Goal: Task Accomplishment & Management: Manage account settings

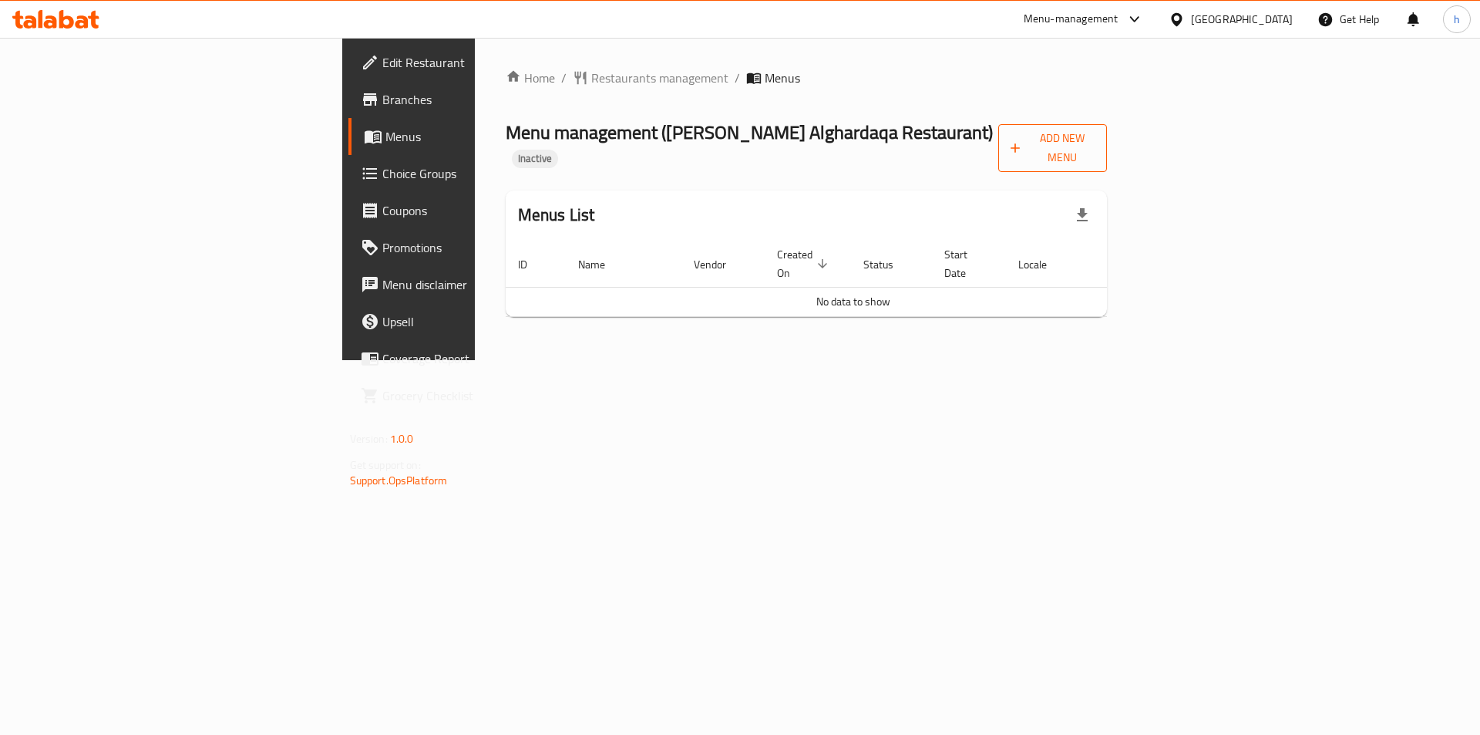
click at [1095, 143] on span "Add New Menu" at bounding box center [1053, 148] width 85 height 39
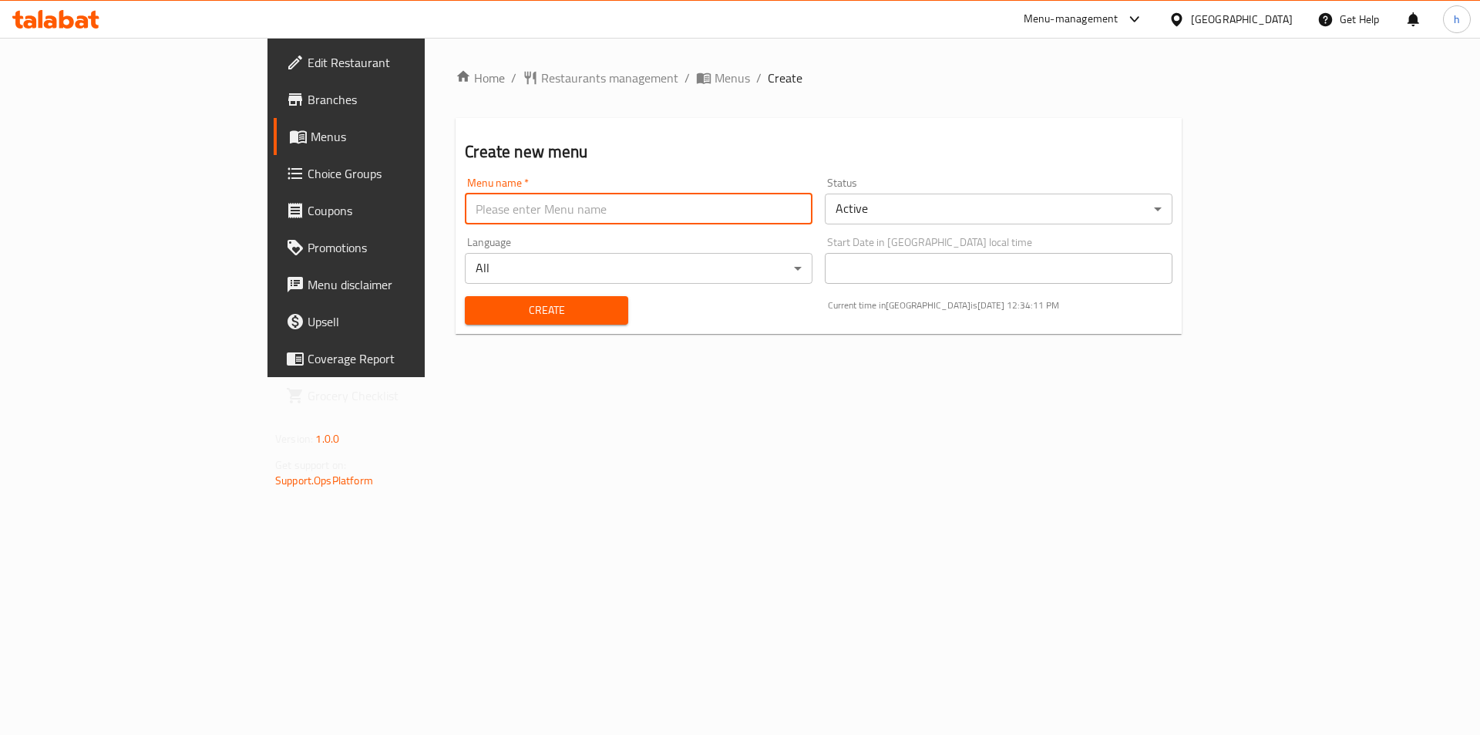
click at [628, 203] on input "text" at bounding box center [639, 208] width 348 height 31
type input "15/10"
click at [477, 304] on span "Create" at bounding box center [546, 310] width 138 height 19
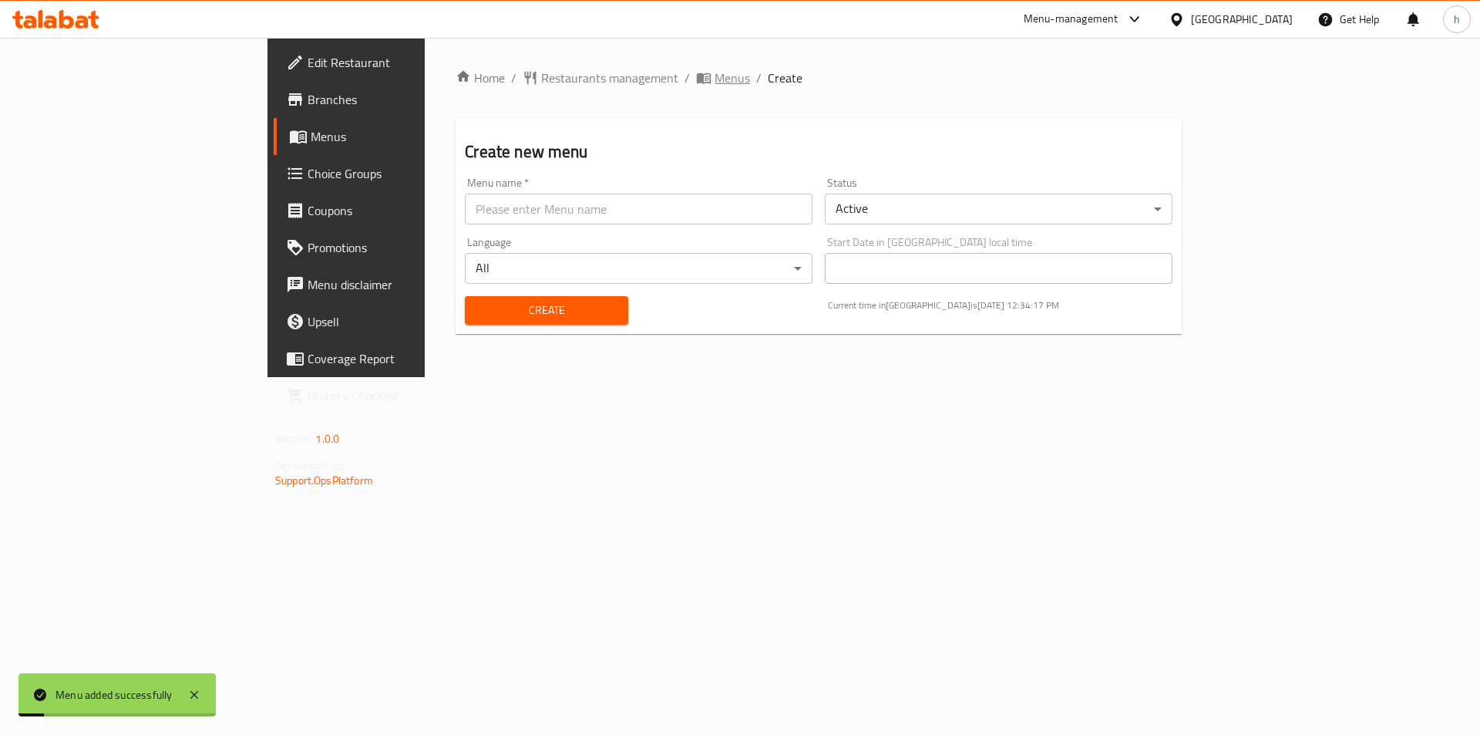
click at [715, 86] on span "Menus" at bounding box center [732, 78] width 35 height 19
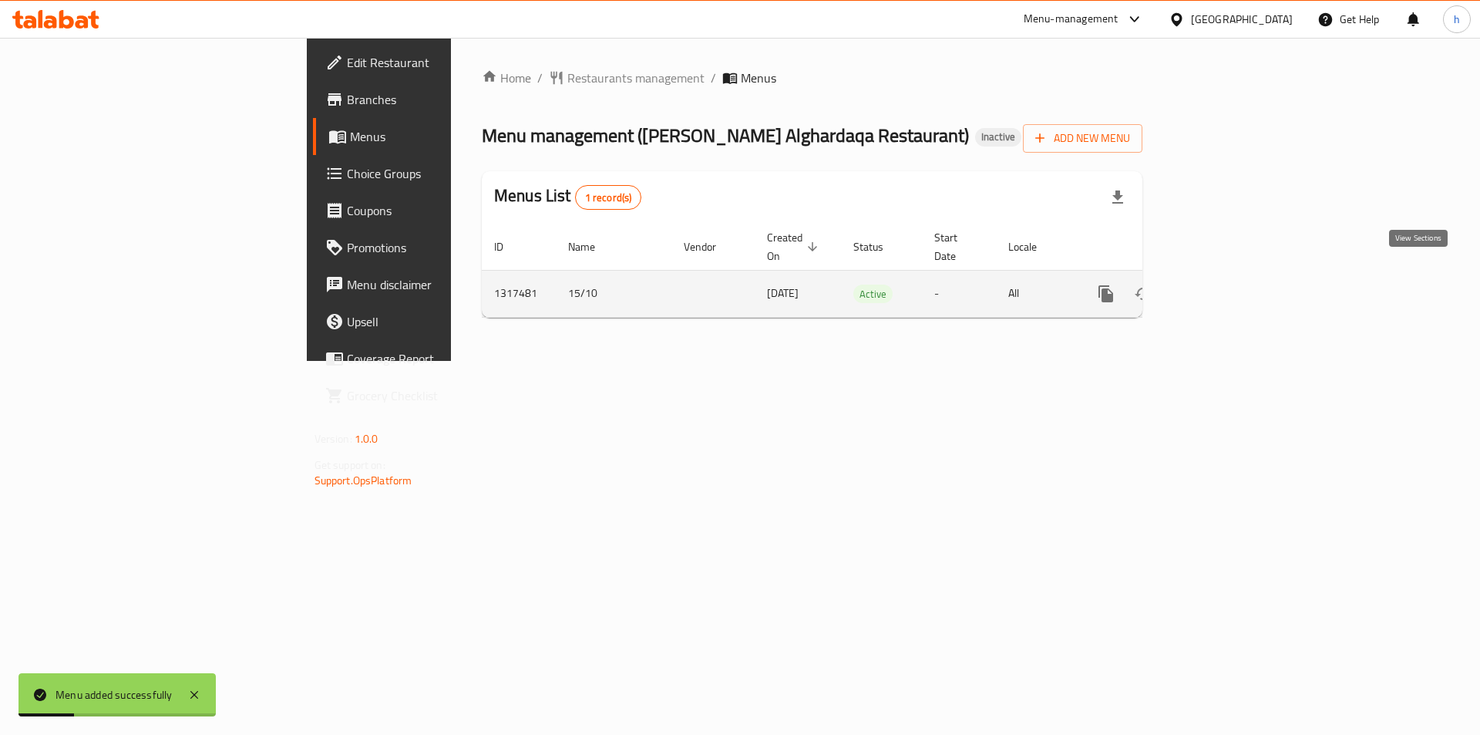
click at [1236, 288] on link "enhanced table" at bounding box center [1217, 293] width 37 height 37
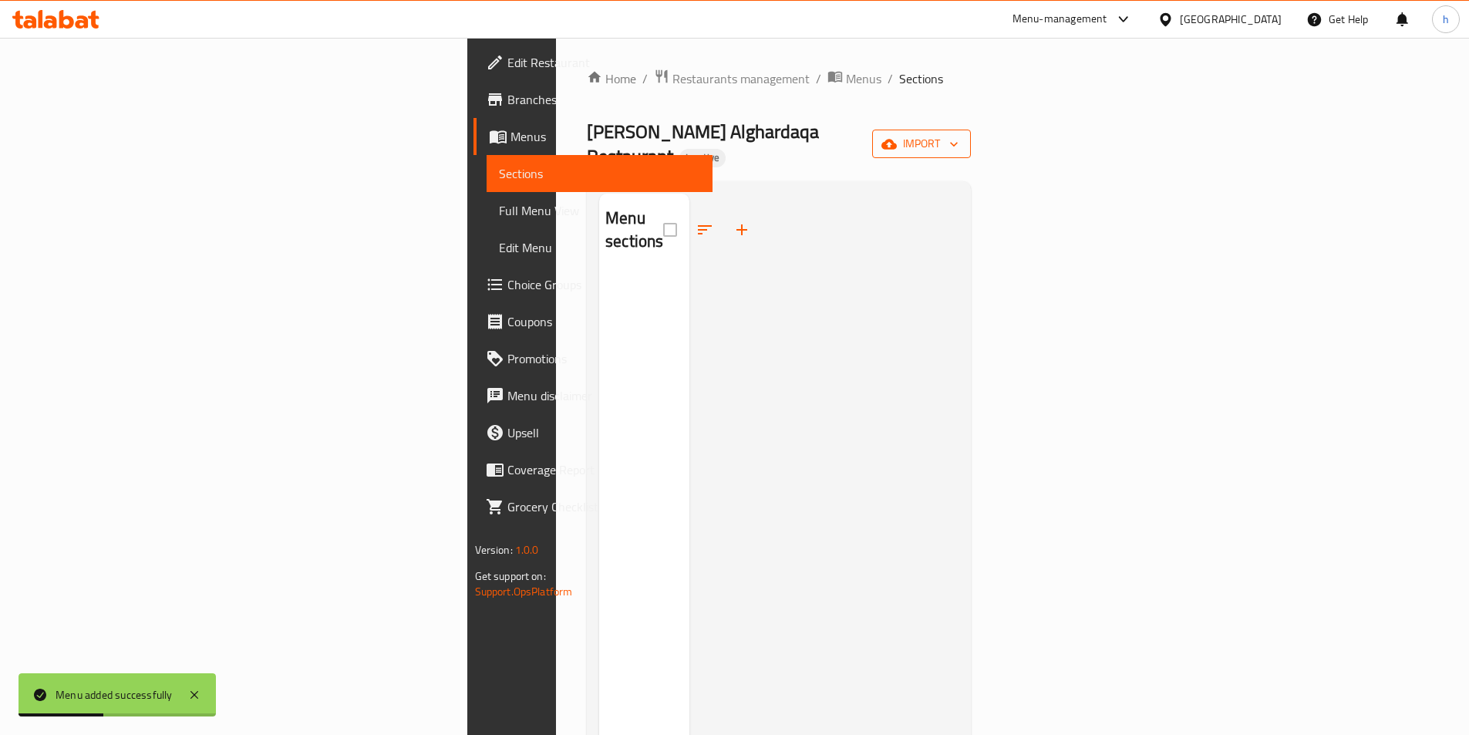
click at [971, 130] on button "import" at bounding box center [921, 144] width 99 height 29
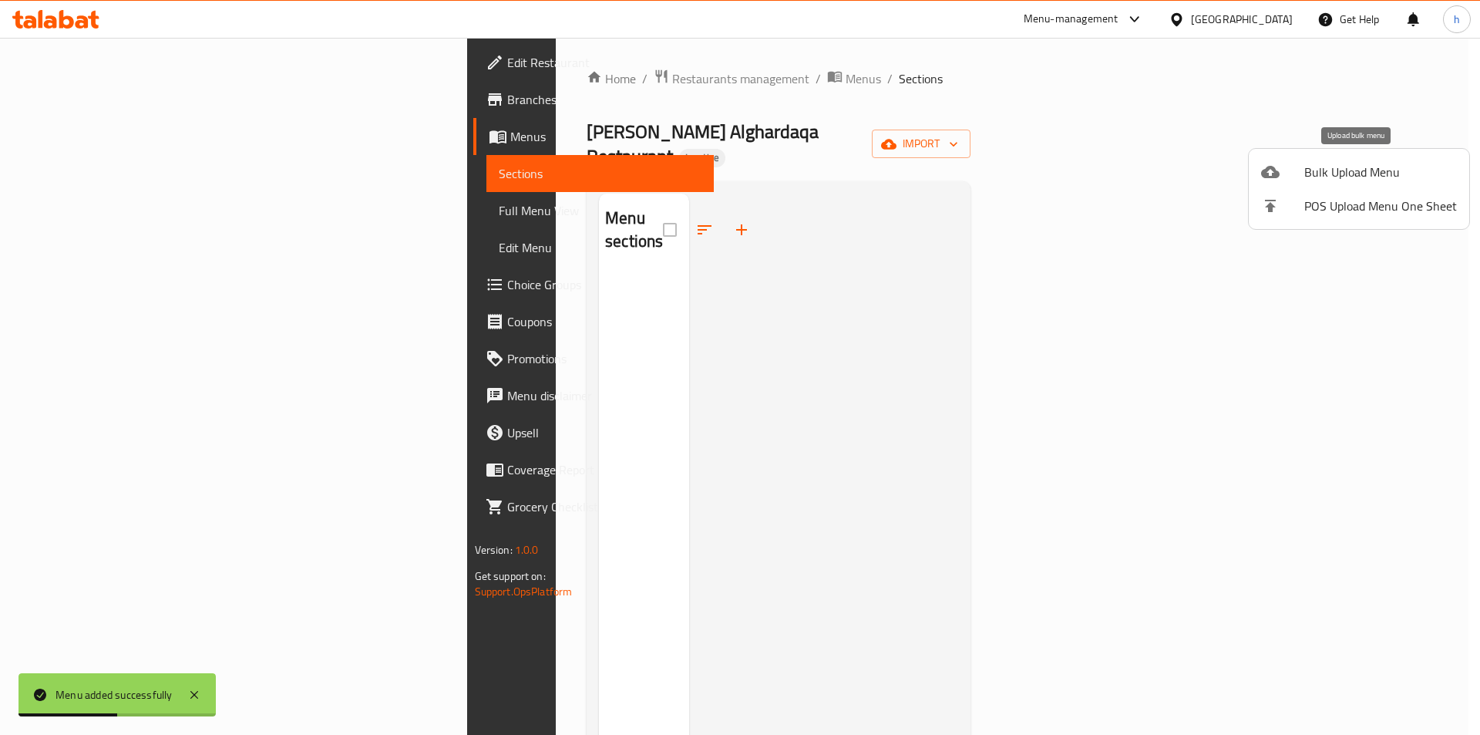
click at [1392, 173] on span "Bulk Upload Menu" at bounding box center [1380, 172] width 153 height 19
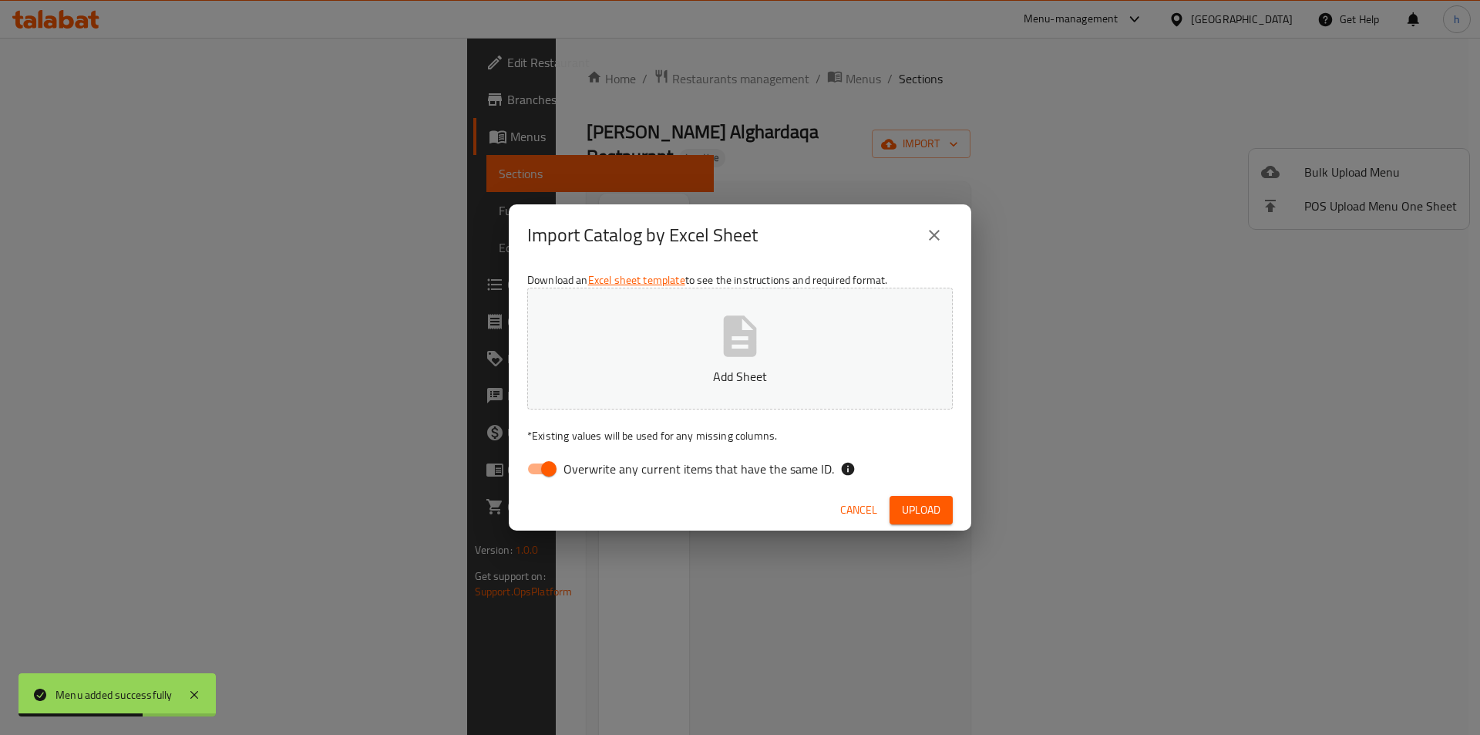
click at [545, 459] on input "Overwrite any current items that have the same ID." at bounding box center [549, 468] width 88 height 29
checkbox input "false"
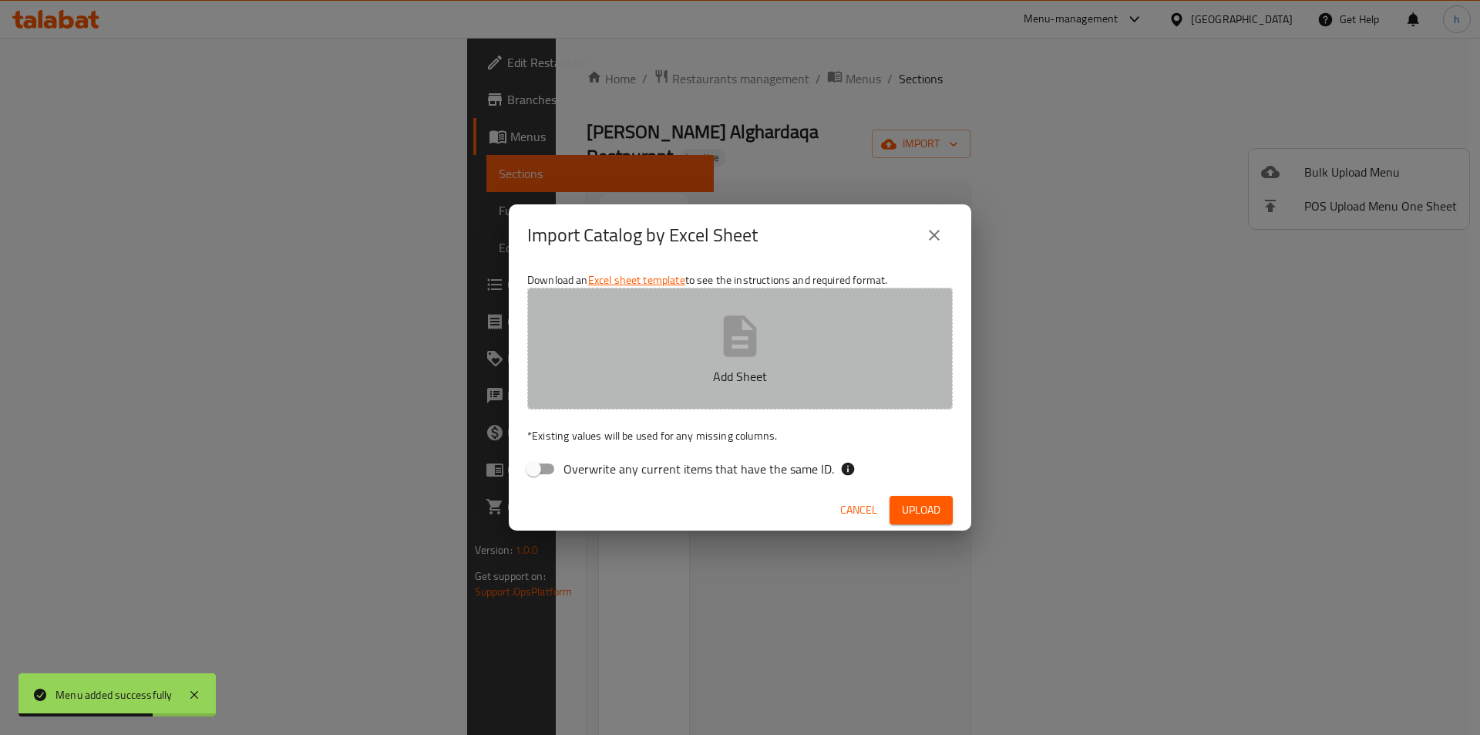
click at [752, 385] on p "Add Sheet" at bounding box center [740, 376] width 378 height 19
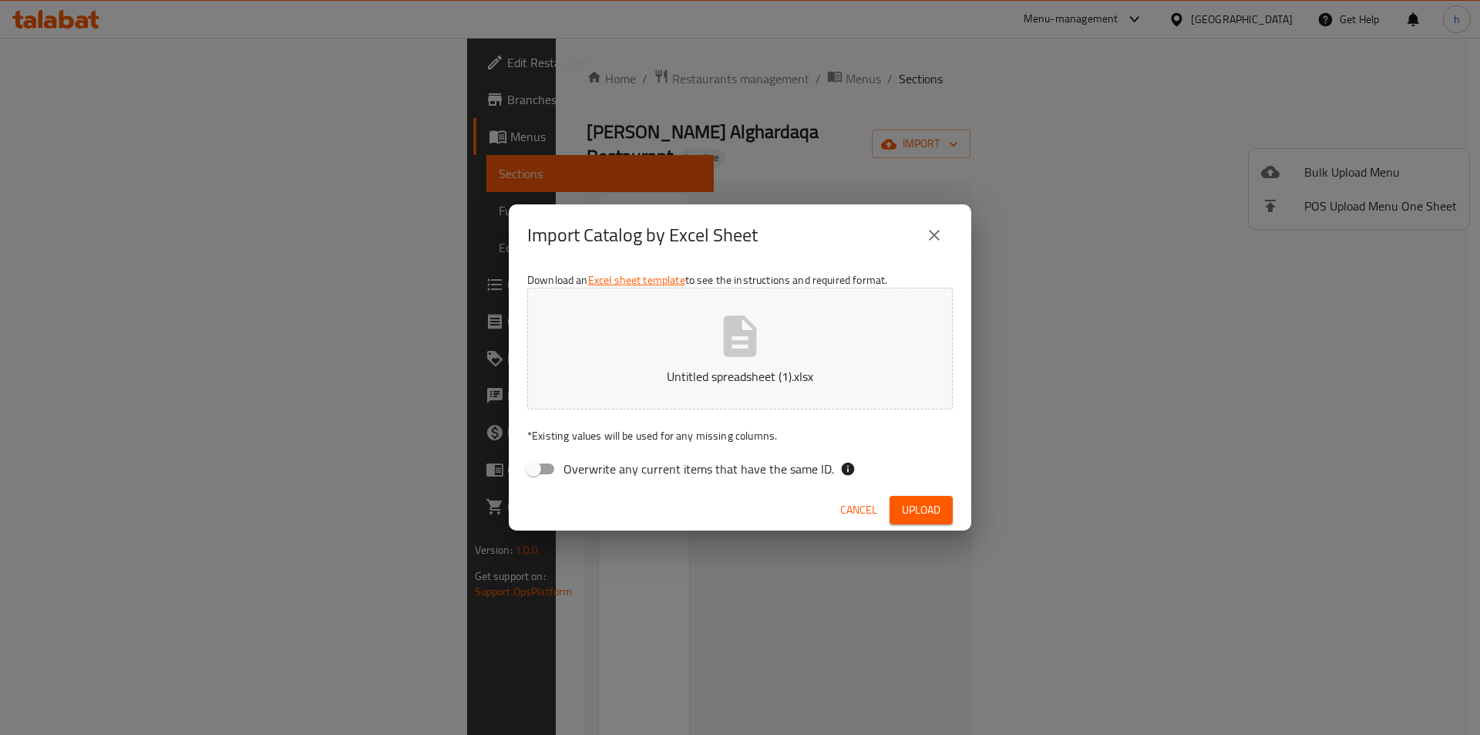
click at [928, 518] on span "Upload" at bounding box center [921, 509] width 39 height 19
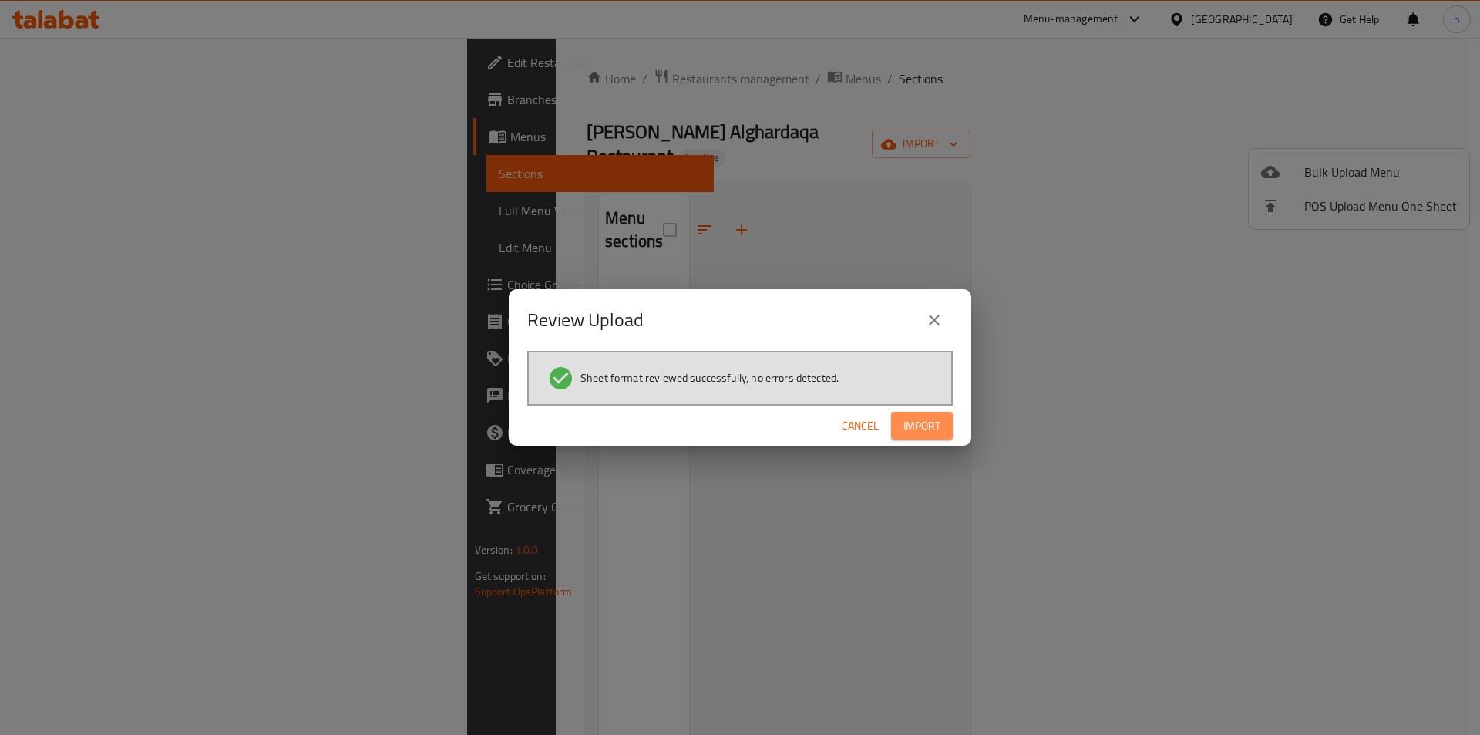
click at [924, 430] on span "Import" at bounding box center [922, 425] width 37 height 19
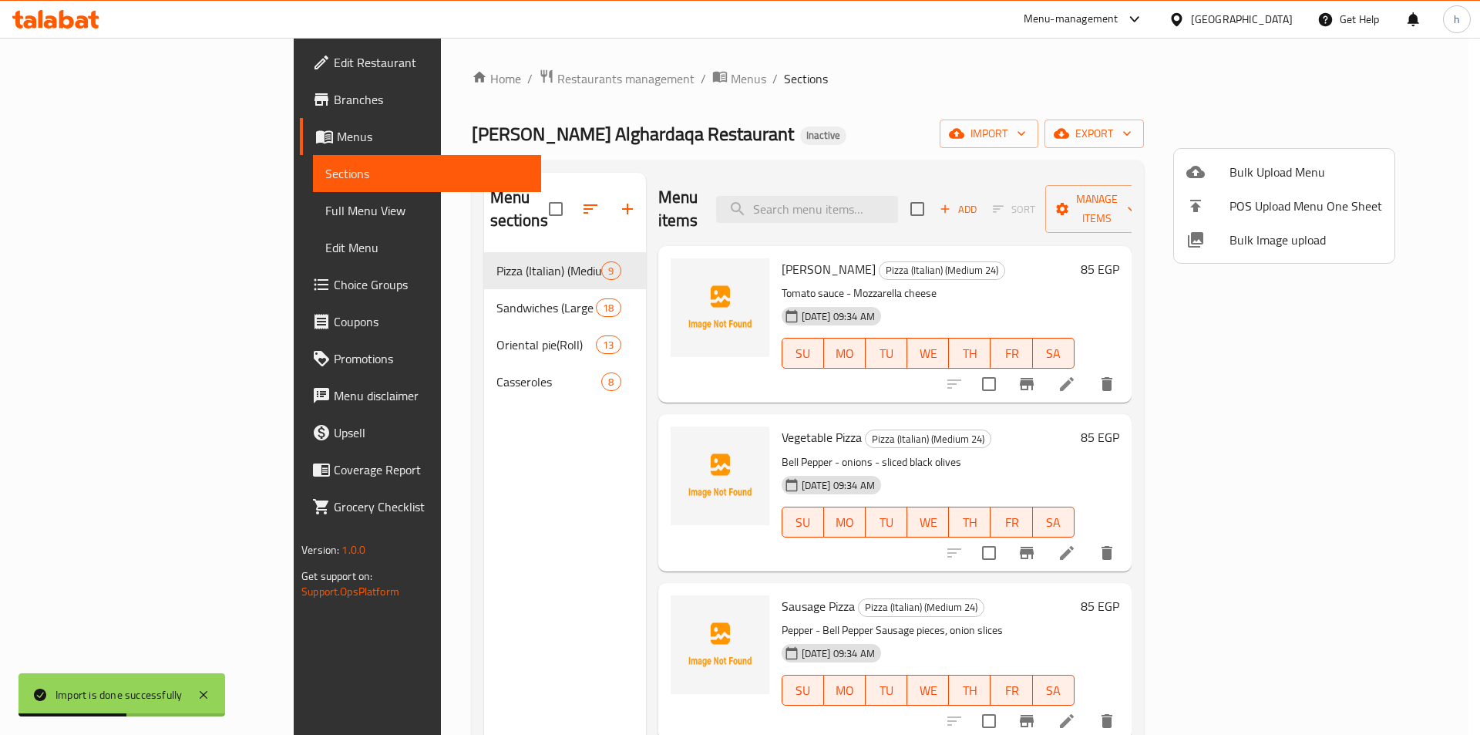
click at [149, 220] on div at bounding box center [740, 367] width 1480 height 735
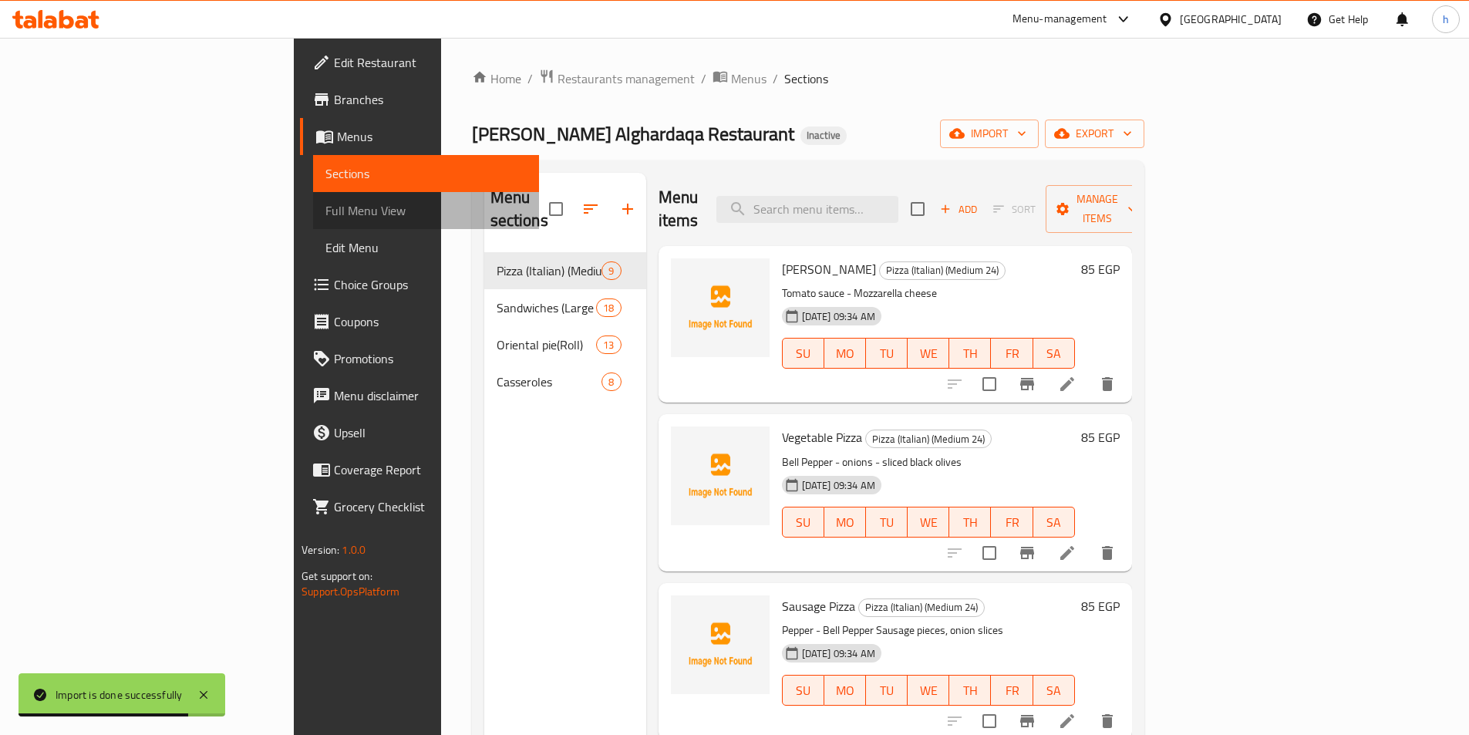
click at [313, 220] on link "Full Menu View" at bounding box center [426, 210] width 226 height 37
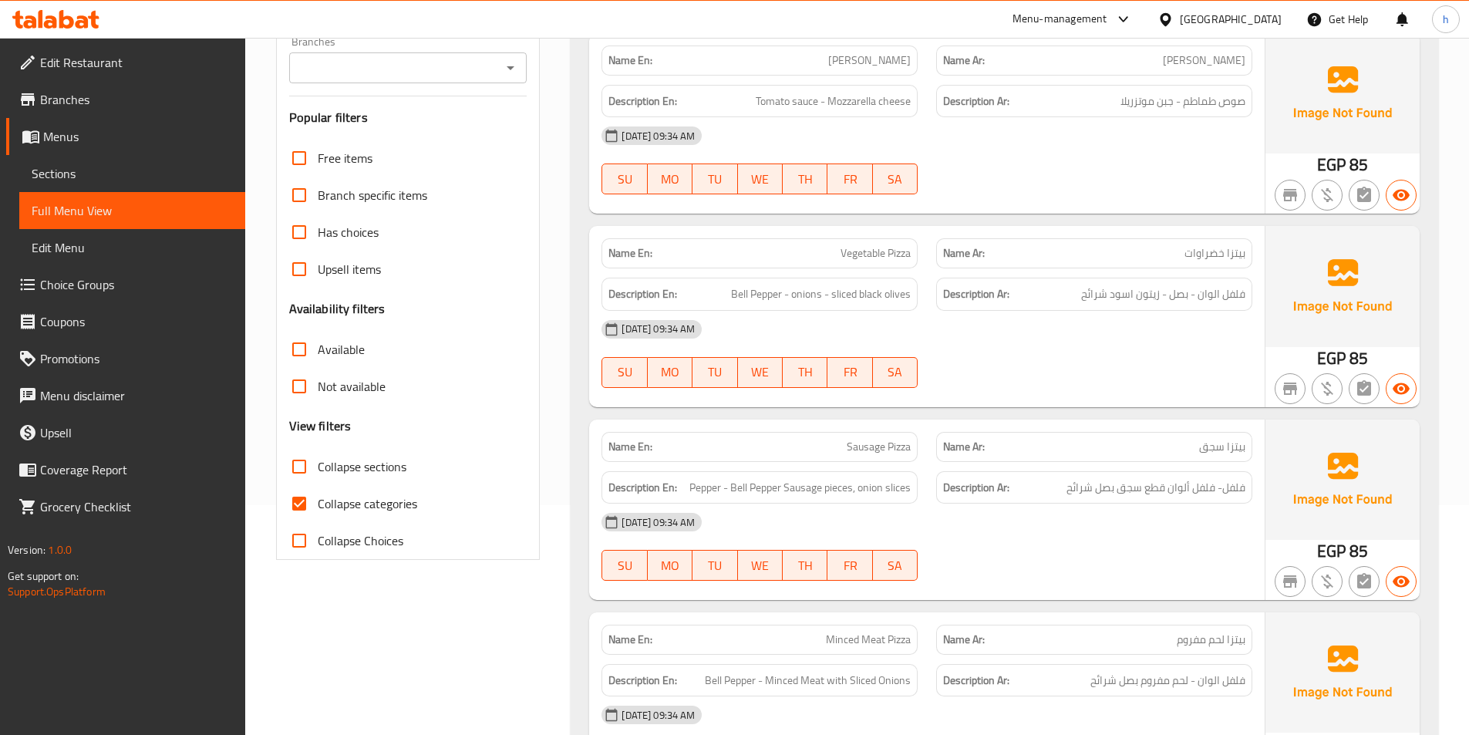
scroll to position [231, 0]
click at [296, 507] on input "Collapse categories" at bounding box center [299, 501] width 37 height 37
checkbox input "false"
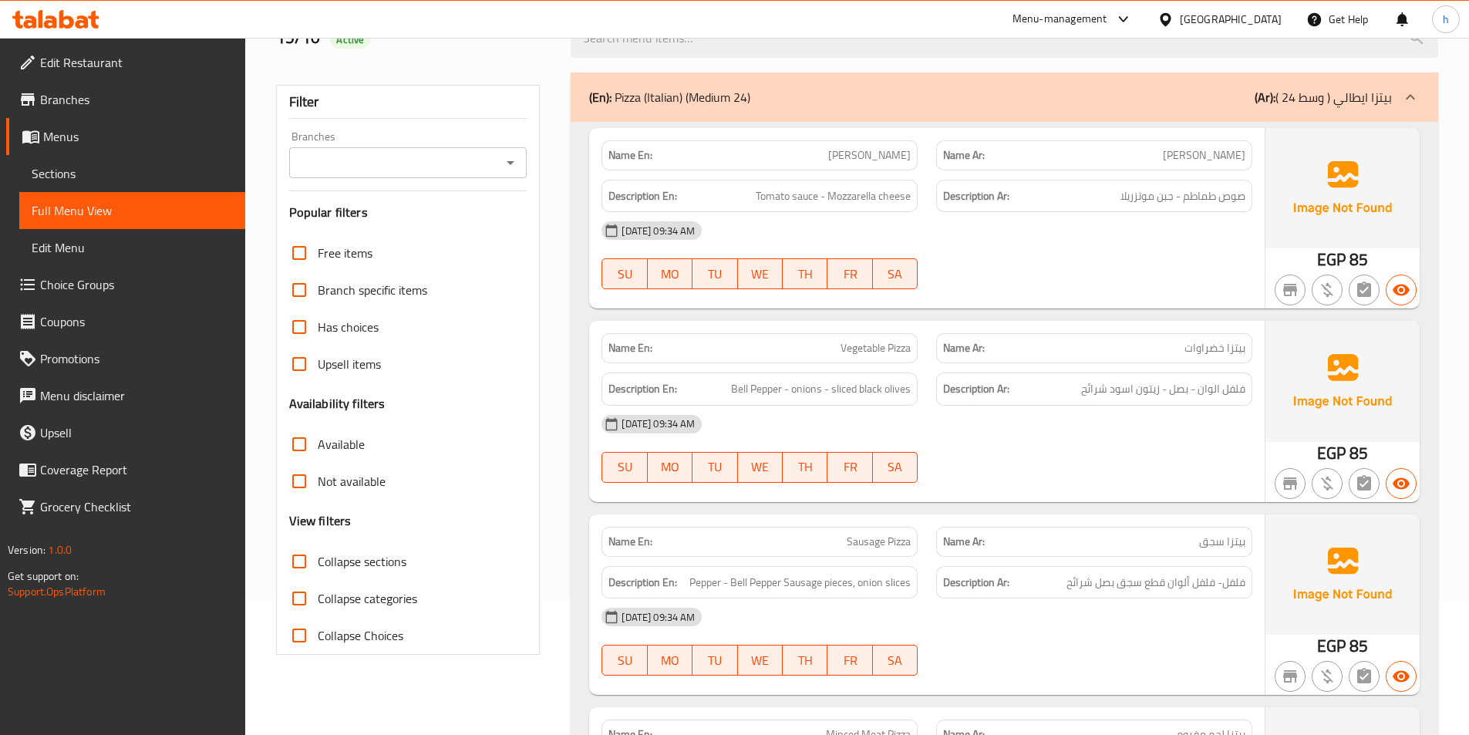
scroll to position [0, 0]
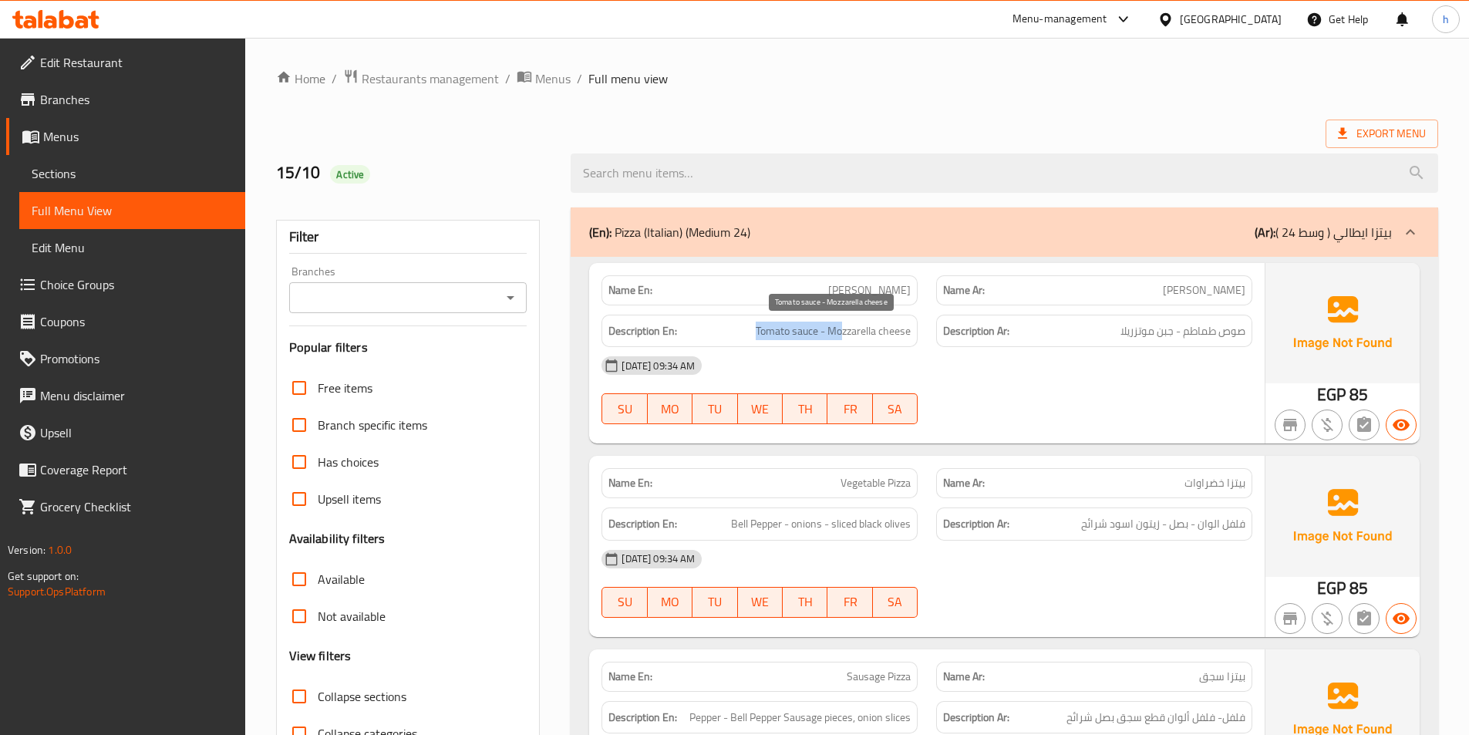
drag, startPoint x: 752, startPoint y: 331, endPoint x: 840, endPoint y: 325, distance: 87.3
click at [840, 325] on h6 "Description En: Tomato sauce - Mozzarella cheese" at bounding box center [759, 330] width 302 height 19
drag, startPoint x: 841, startPoint y: 287, endPoint x: 881, endPoint y: 285, distance: 40.1
click at [881, 285] on span "[PERSON_NAME]" at bounding box center [869, 290] width 82 height 16
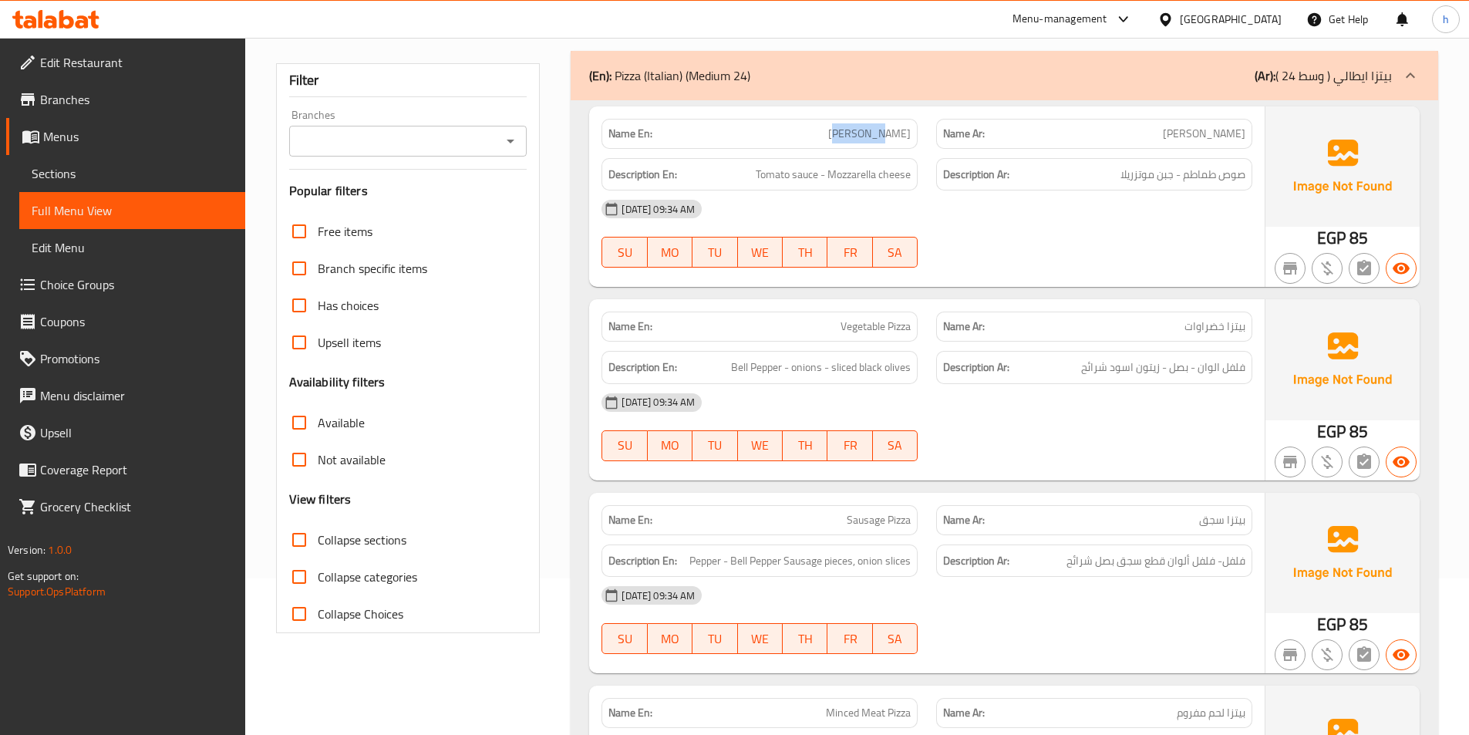
scroll to position [231, 0]
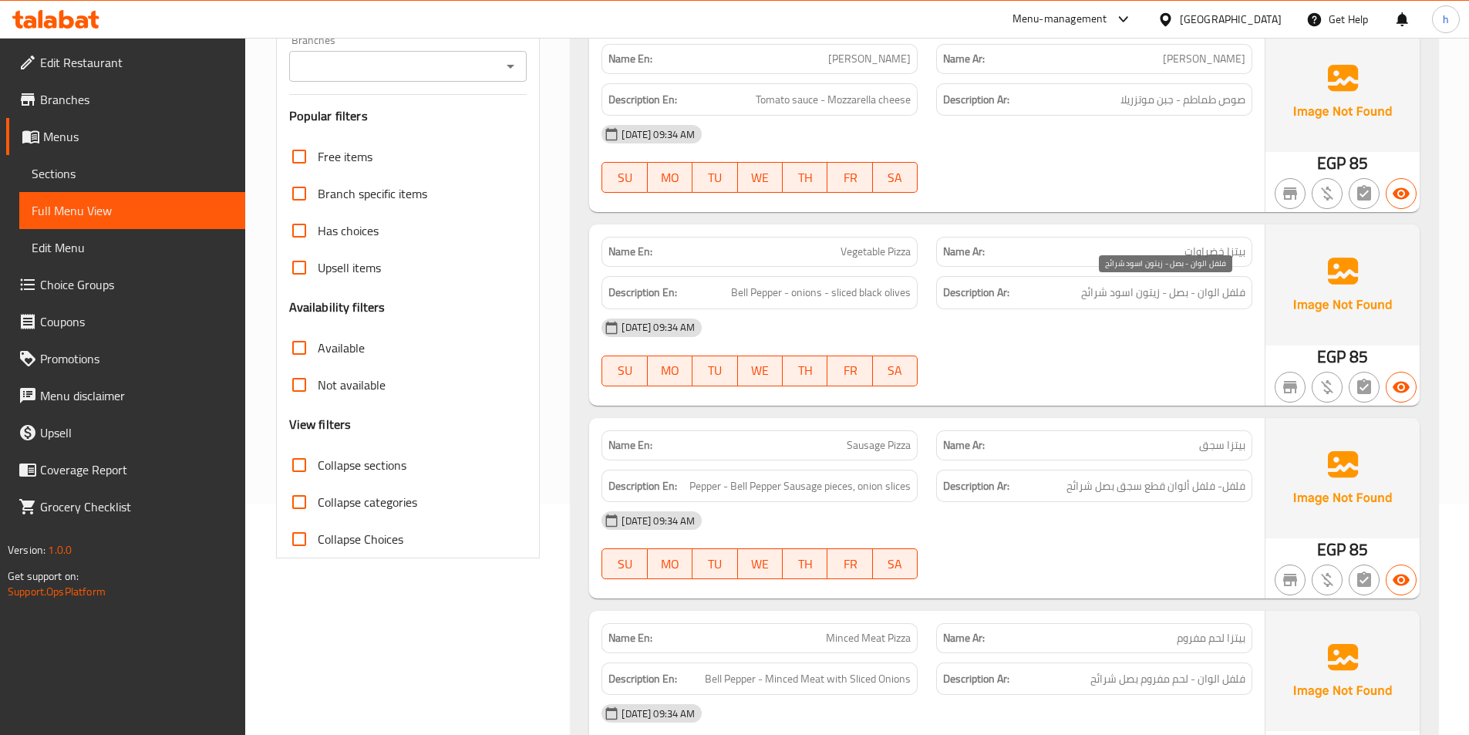
click at [1180, 287] on span "فلفل الوان - بصل - زيتون اسود شرائح" at bounding box center [1163, 292] width 164 height 19
click at [1188, 294] on span "فلفل الوان - بصل - زيتون اسود شرائح" at bounding box center [1163, 292] width 164 height 19
drag, startPoint x: 1158, startPoint y: 295, endPoint x: 1058, endPoint y: 290, distance: 99.6
click at [1058, 290] on h6 "Description Ar: فلفل الوان - بصل - زيتون اسود شرائح" at bounding box center [1094, 292] width 302 height 19
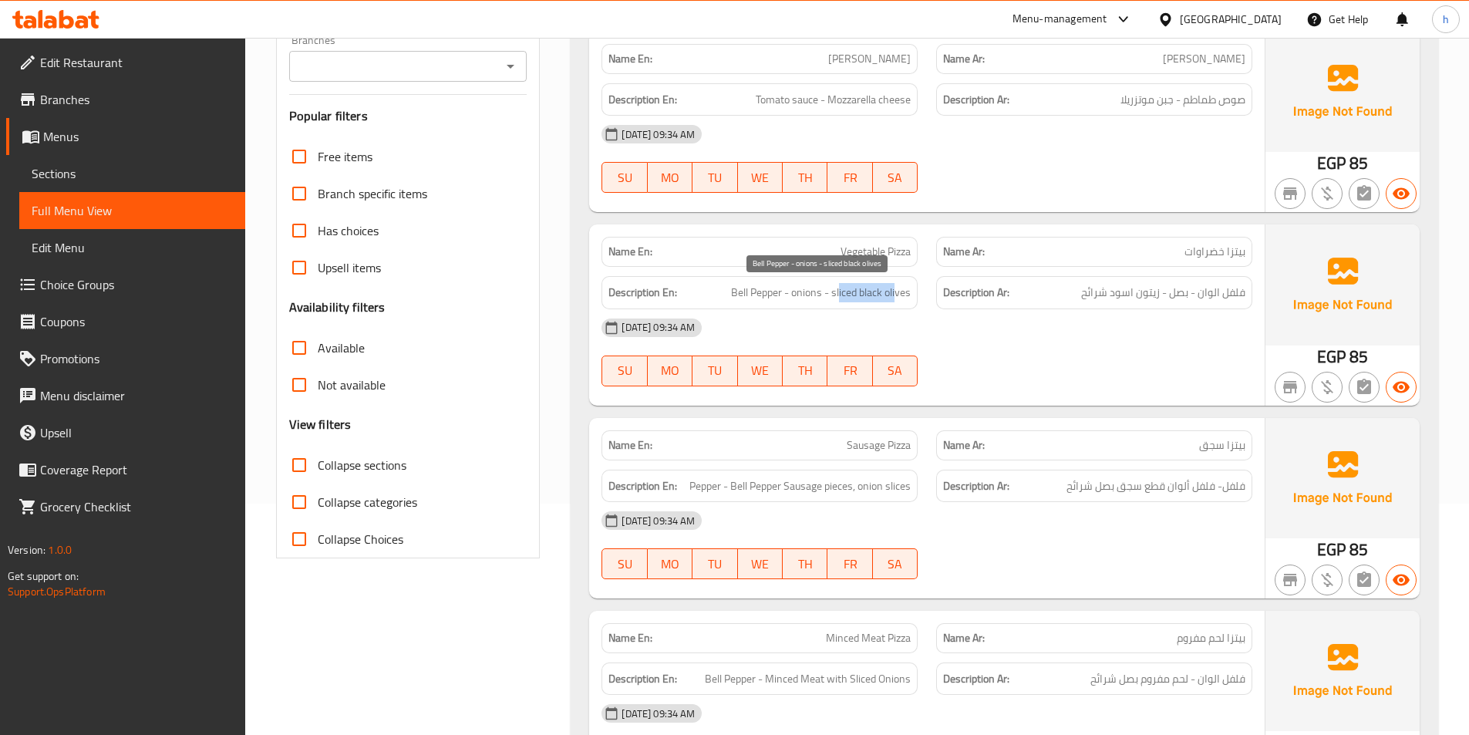
drag, startPoint x: 837, startPoint y: 297, endPoint x: 897, endPoint y: 293, distance: 60.3
click at [897, 293] on span "Bell Pepper - onions - sliced black olives" at bounding box center [821, 292] width 180 height 19
drag, startPoint x: 799, startPoint y: 294, endPoint x: 823, endPoint y: 292, distance: 24.8
click at [823, 292] on span "Bell Pepper - onions - sliced black olives" at bounding box center [821, 292] width 180 height 19
drag, startPoint x: 729, startPoint y: 285, endPoint x: 769, endPoint y: 286, distance: 40.1
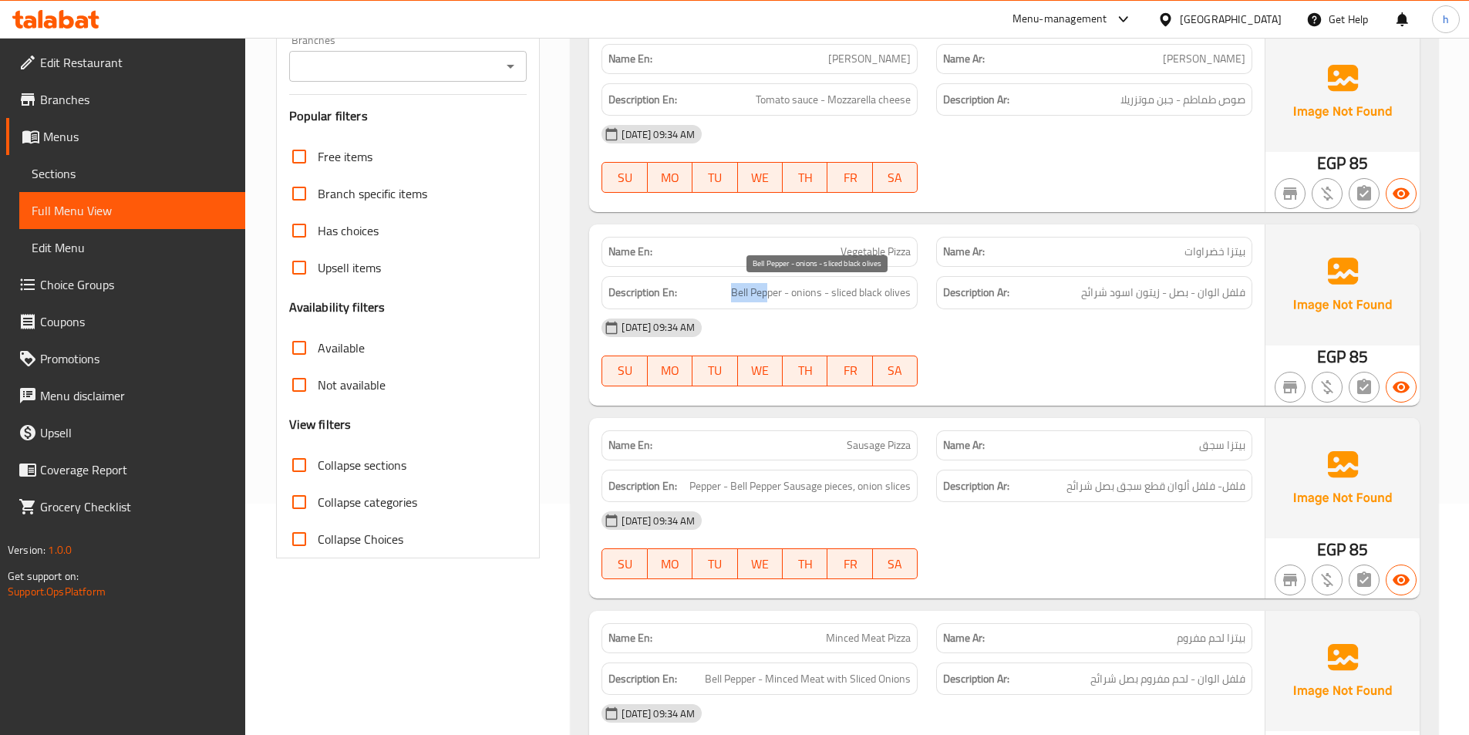
click at [769, 286] on h6 "Description En: Bell Pepper - onions - sliced black olives" at bounding box center [759, 292] width 302 height 19
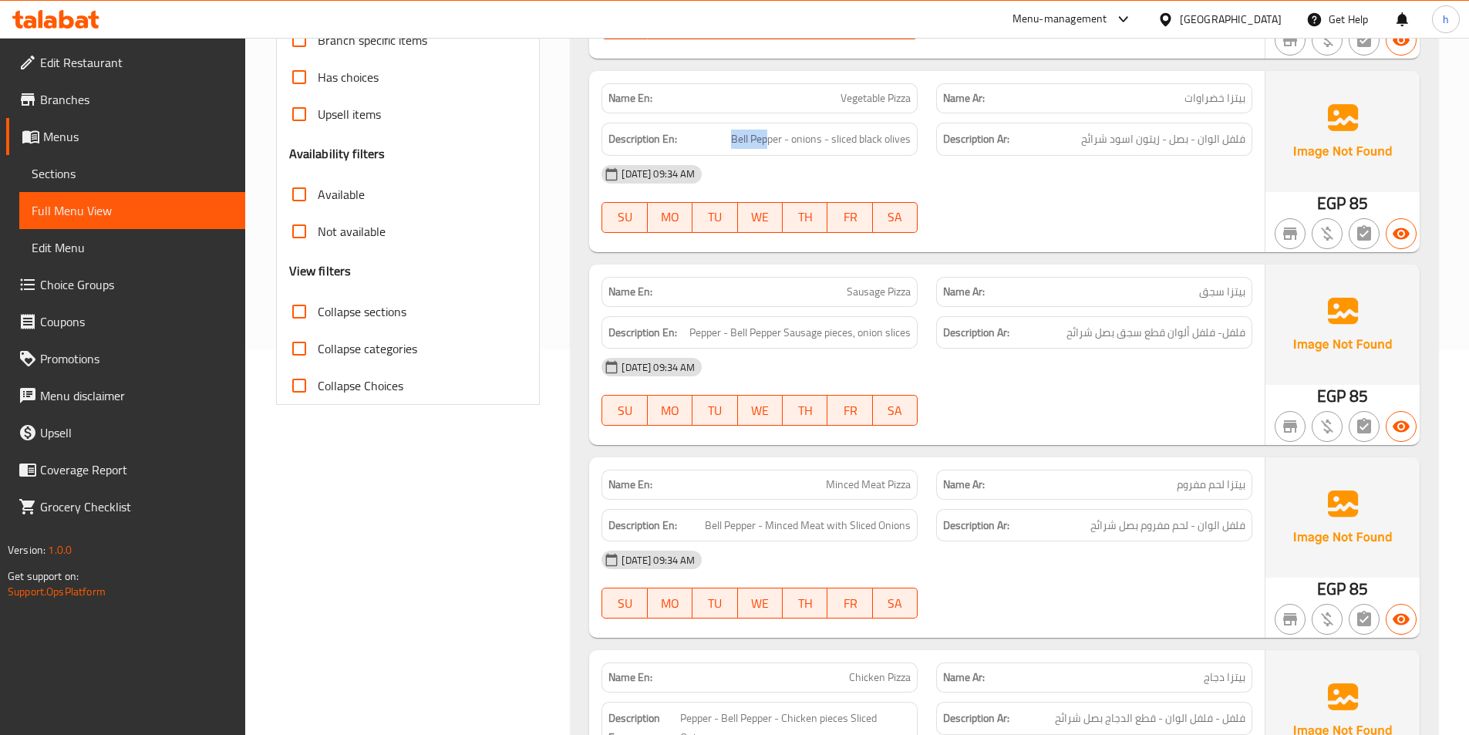
scroll to position [385, 0]
drag, startPoint x: 1214, startPoint y: 334, endPoint x: 1255, endPoint y: 325, distance: 41.7
click at [1255, 325] on div "Description Ar: فلفل- فلفل ألوان قطع سجق بصل شرائح" at bounding box center [1094, 332] width 335 height 52
drag, startPoint x: 1211, startPoint y: 335, endPoint x: 1167, endPoint y: 329, distance: 44.3
click at [1167, 329] on span "فلفل- فلفل ألوان قطع سجق بصل شرائح" at bounding box center [1155, 331] width 179 height 19
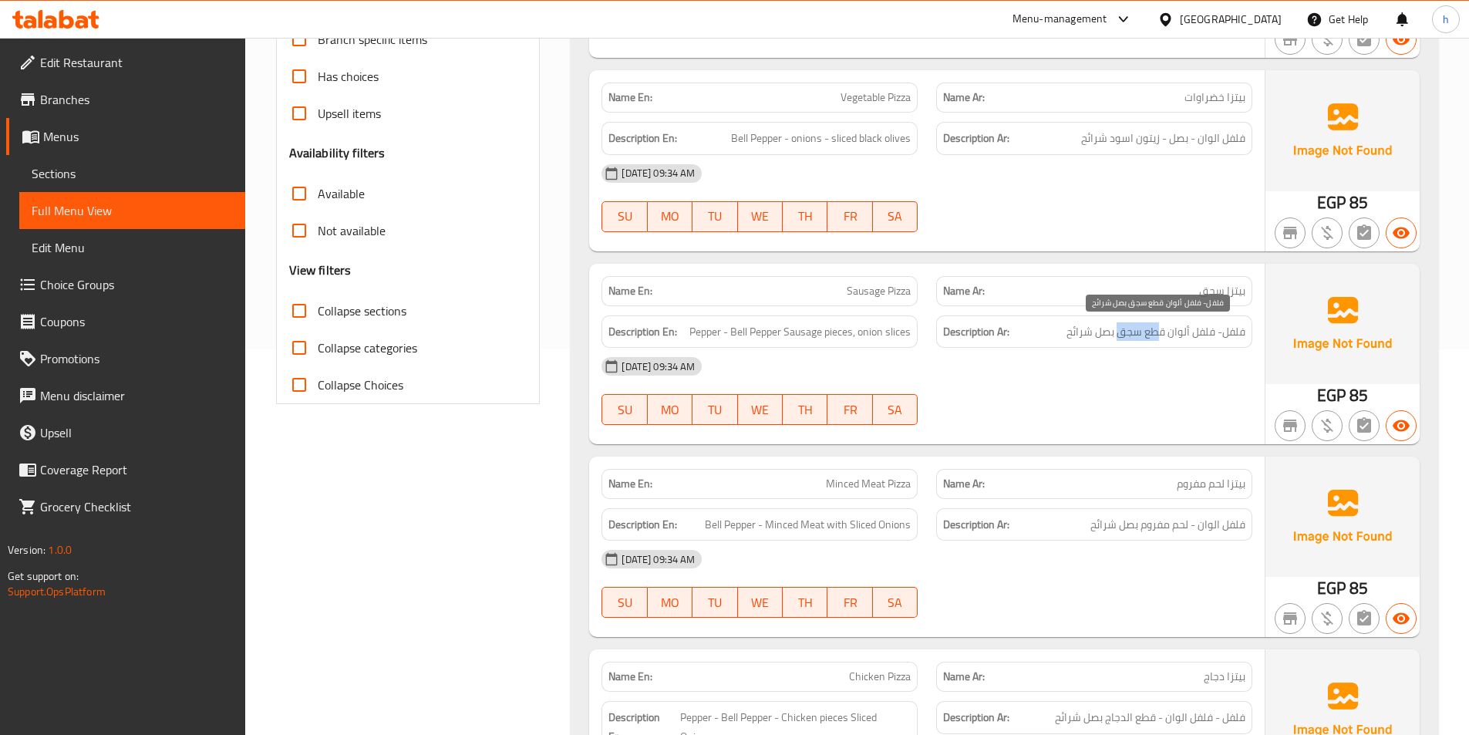
drag, startPoint x: 1159, startPoint y: 328, endPoint x: 1117, endPoint y: 328, distance: 42.4
click at [1117, 328] on span "فلفل- فلفل ألوان قطع سجق بصل شرائح" at bounding box center [1155, 331] width 179 height 19
drag, startPoint x: 1108, startPoint y: 323, endPoint x: 1027, endPoint y: 337, distance: 82.1
click at [1027, 337] on h6 "Description Ar: فلفل- فلفل ألوان قطع سجق بصل شرائح" at bounding box center [1094, 331] width 302 height 19
drag, startPoint x: 686, startPoint y: 331, endPoint x: 718, endPoint y: 325, distance: 32.1
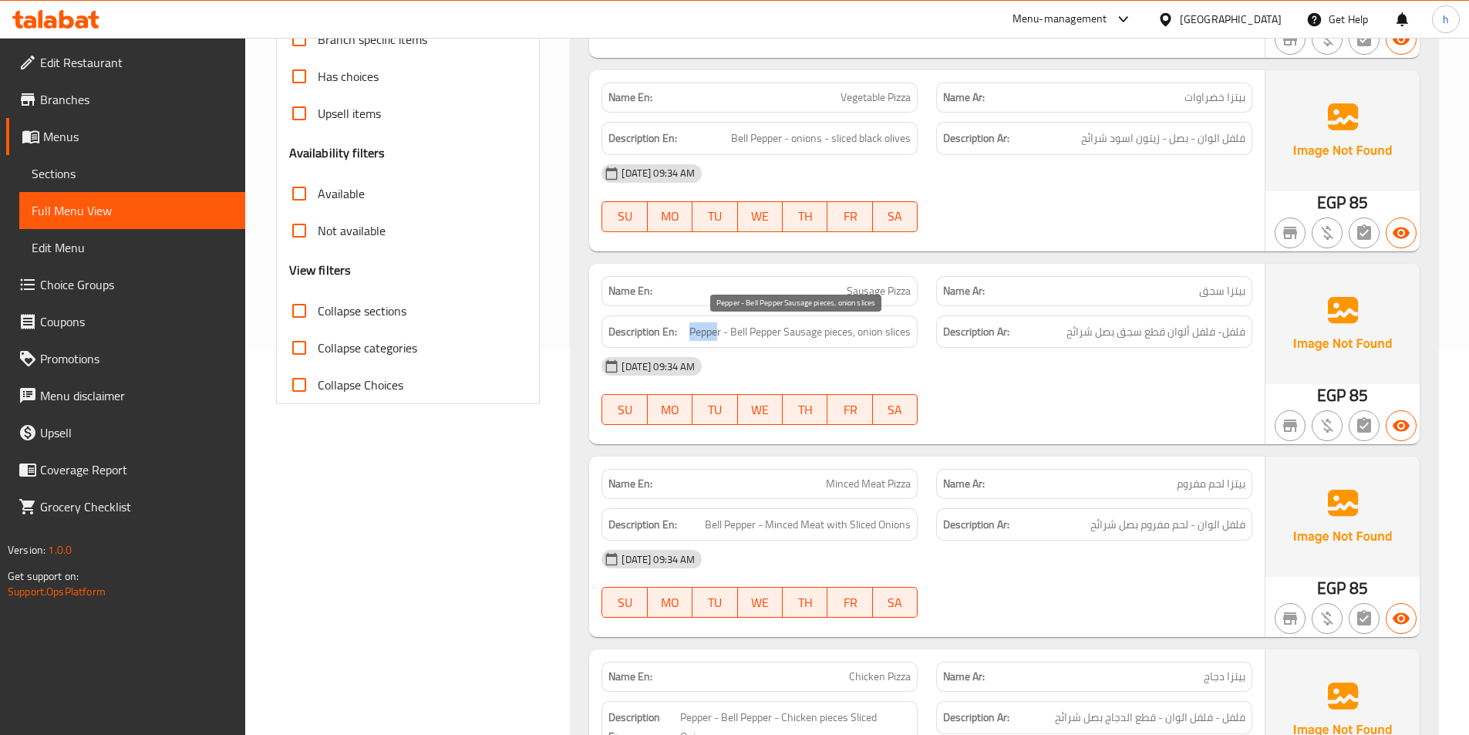
click at [718, 325] on h6 "Description En: Pepper - Bell Pepper Sausage pieces, onion slices" at bounding box center [759, 331] width 302 height 19
drag, startPoint x: 733, startPoint y: 328, endPoint x: 789, endPoint y: 331, distance: 55.6
click at [789, 331] on span "Pepper - Bell Pepper Sausage pieces, onion slices" at bounding box center [799, 331] width 221 height 19
drag, startPoint x: 804, startPoint y: 328, endPoint x: 845, endPoint y: 332, distance: 41.0
click at [845, 332] on span "Pepper - Bell Pepper Sausage pieces, onion slices" at bounding box center [799, 331] width 221 height 19
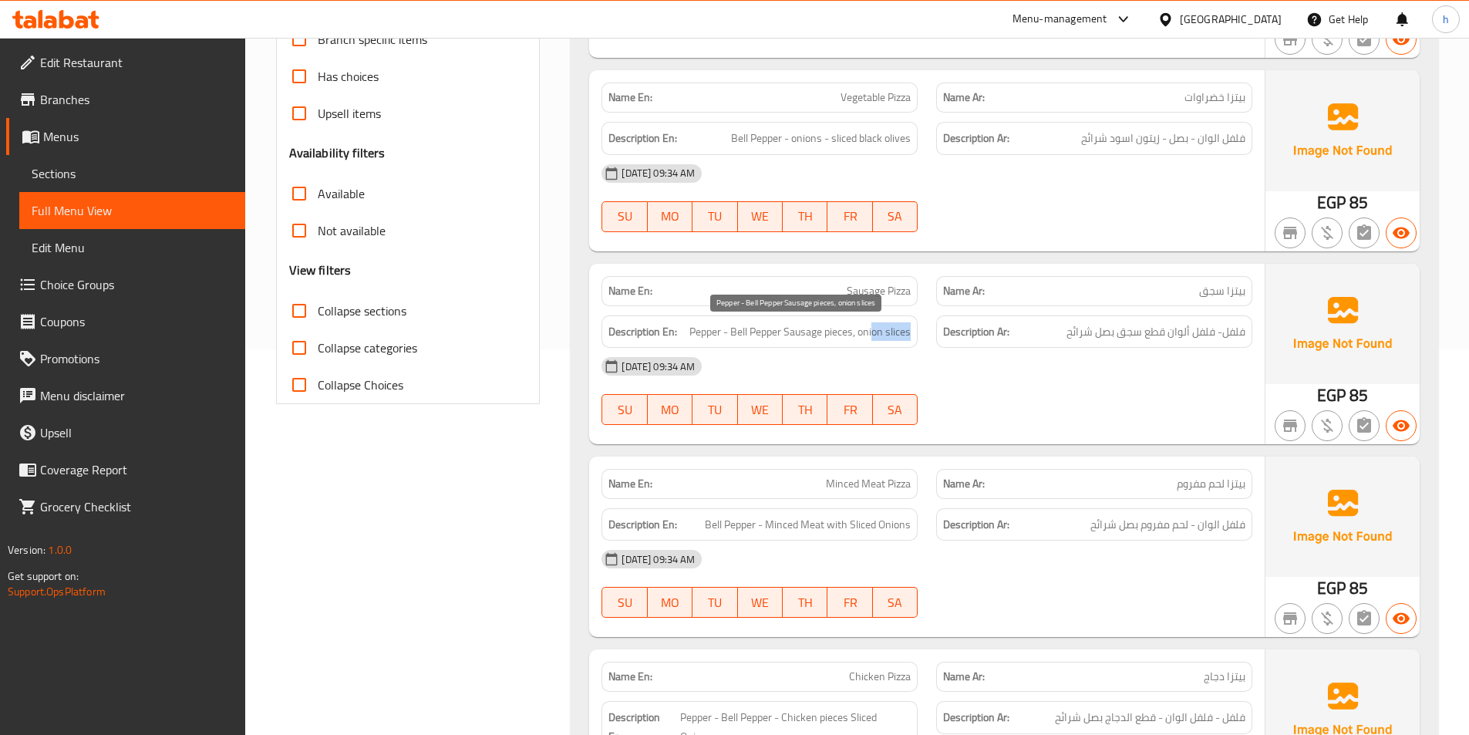
drag, startPoint x: 873, startPoint y: 332, endPoint x: 910, endPoint y: 338, distance: 36.8
click at [910, 338] on span "Pepper - Bell Pepper Sausage pieces, onion slices" at bounding box center [799, 331] width 221 height 19
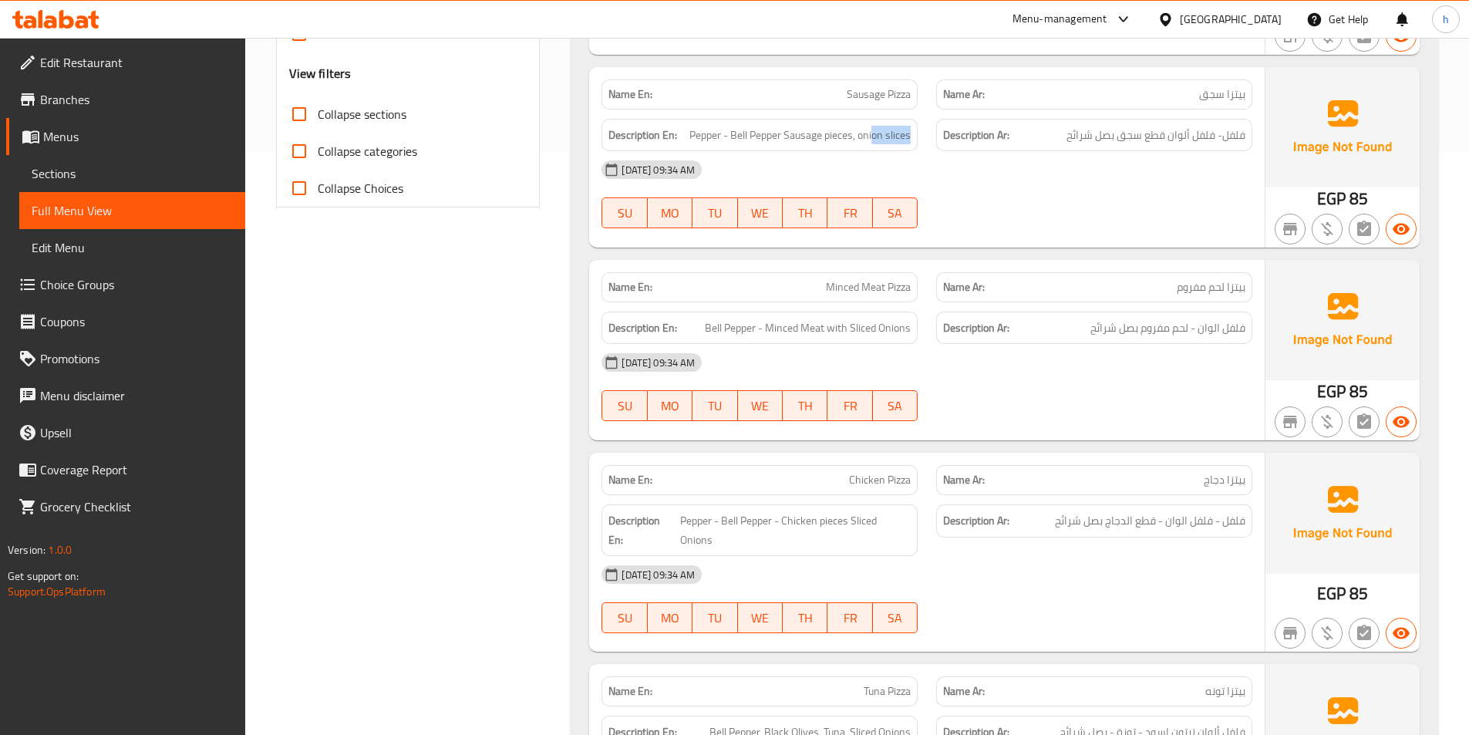
scroll to position [617, 0]
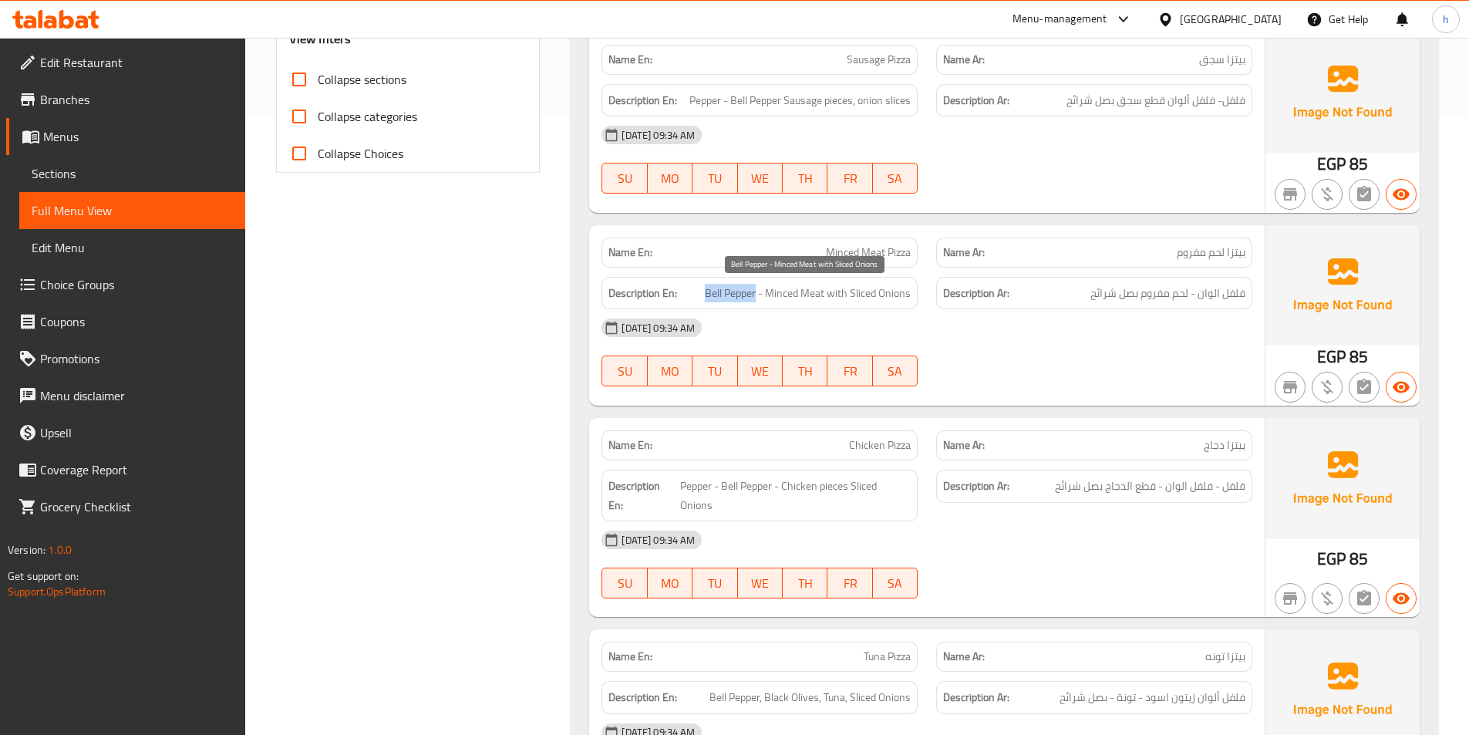
drag, startPoint x: 705, startPoint y: 295, endPoint x: 757, endPoint y: 297, distance: 51.7
click at [757, 297] on span "Bell Pepper - Minced Meat with Sliced Onions" at bounding box center [808, 293] width 206 height 19
drag, startPoint x: 773, startPoint y: 290, endPoint x: 924, endPoint y: 298, distance: 150.6
click at [924, 298] on div "Description En: Bell Pepper - Minced Meat with Sliced Onions" at bounding box center [759, 294] width 335 height 52
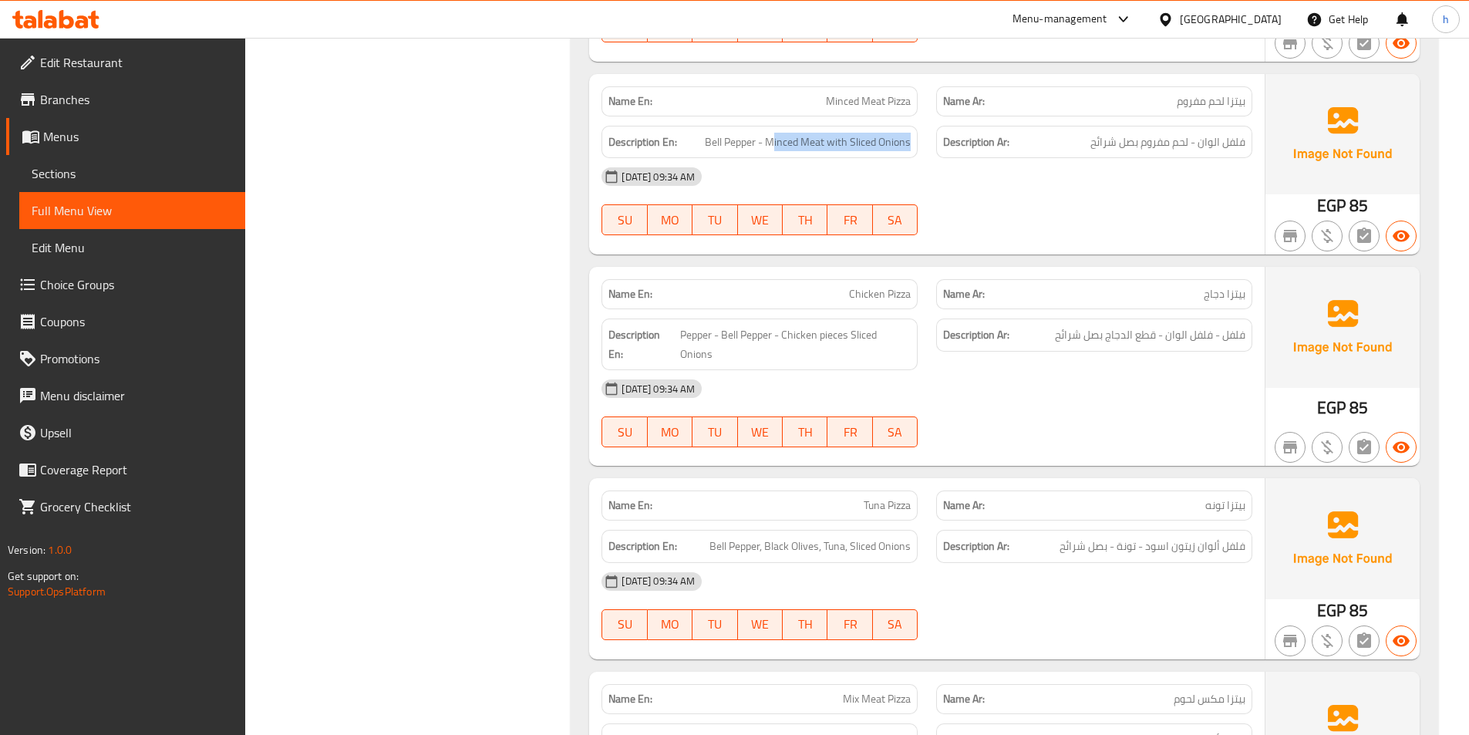
scroll to position [771, 0]
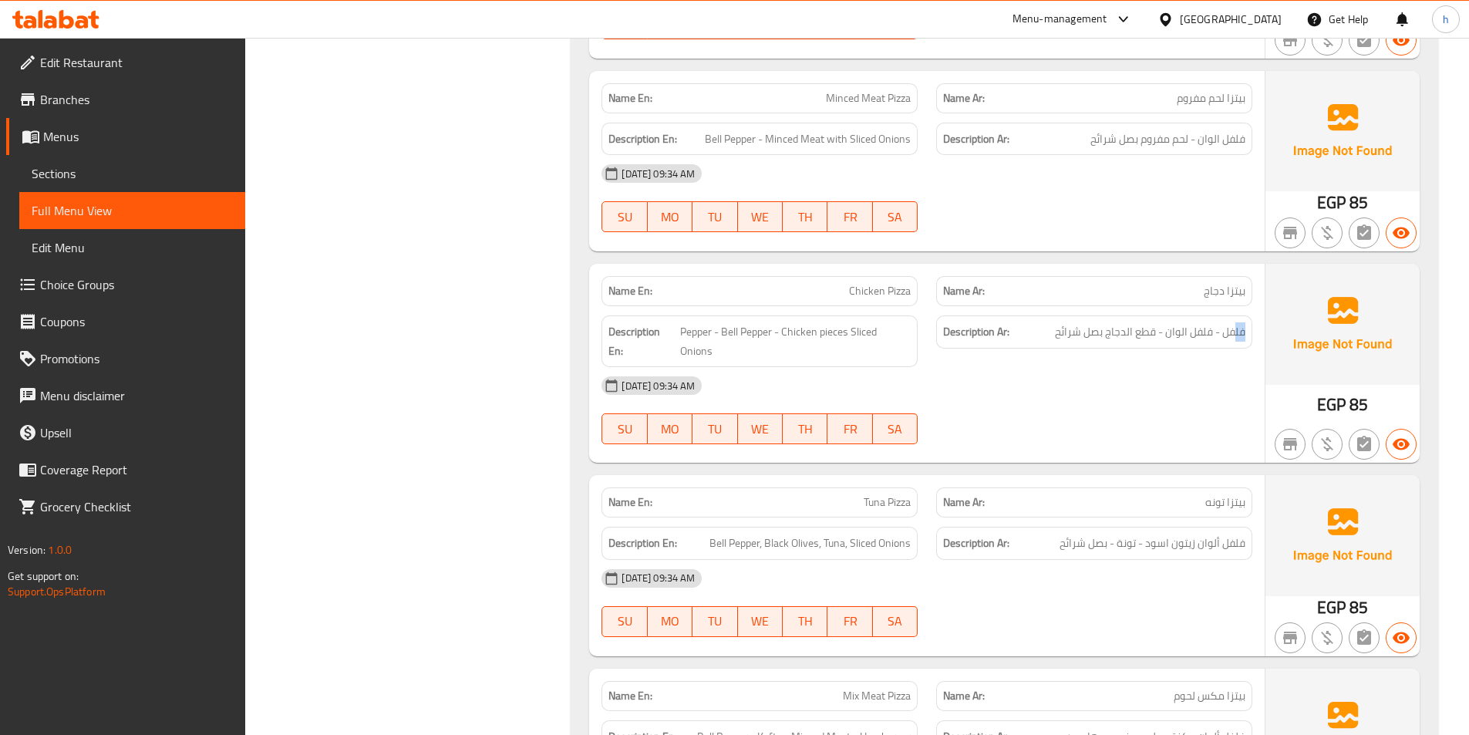
drag, startPoint x: 1233, startPoint y: 328, endPoint x: 1254, endPoint y: 328, distance: 20.0
click at [1254, 328] on div "Description Ar: فلفل - فلفل الوان - قطع الدجاج بصل شرائح" at bounding box center [1094, 341] width 335 height 70
drag, startPoint x: 673, startPoint y: 334, endPoint x: 698, endPoint y: 334, distance: 25.4
click at [698, 334] on h6 "Description En: Pepper - Bell Pepper - Chicken pieces Sliced Onions" at bounding box center [759, 341] width 302 height 38
drag, startPoint x: 712, startPoint y: 340, endPoint x: 763, endPoint y: 339, distance: 50.9
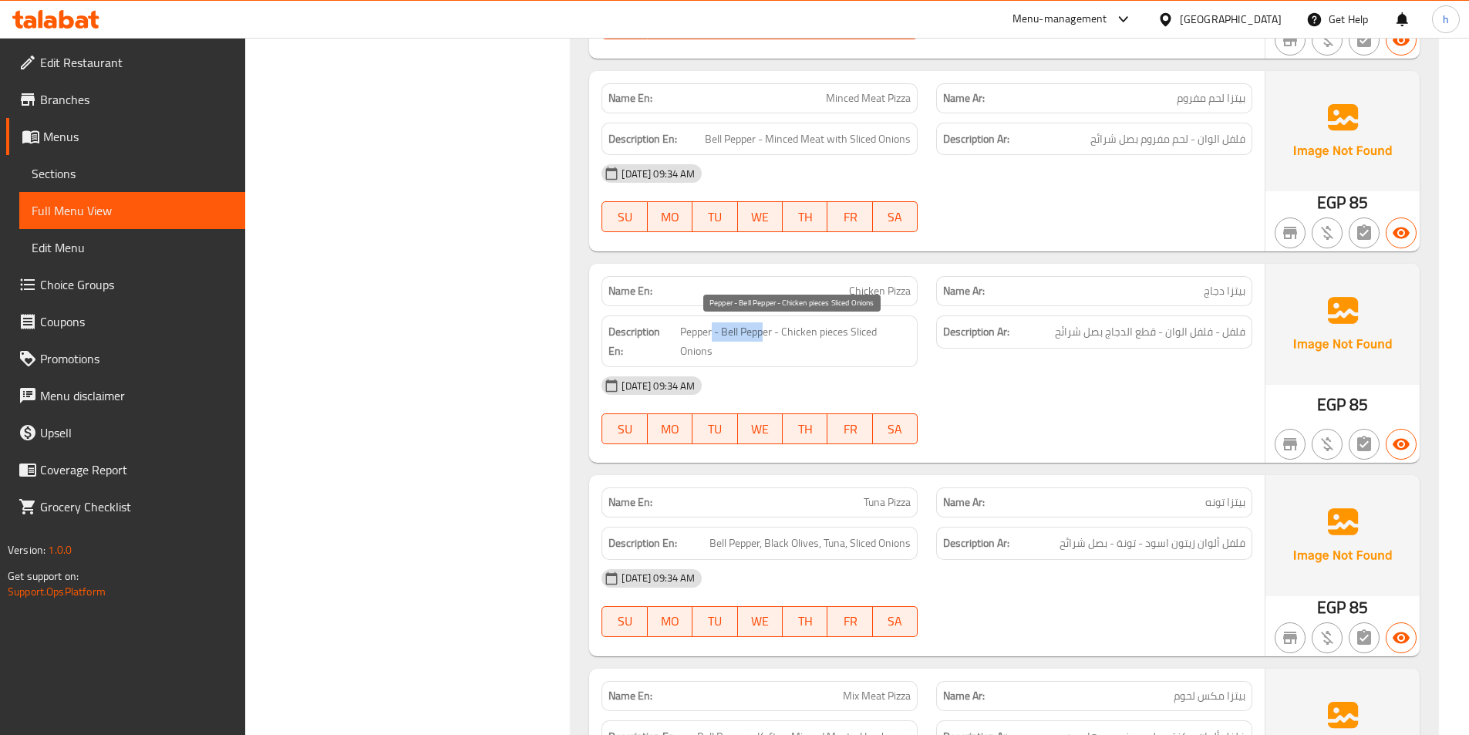
click at [763, 339] on span "Pepper - Bell Pepper - Chicken pieces Sliced Onions" at bounding box center [795, 341] width 231 height 38
drag, startPoint x: 794, startPoint y: 332, endPoint x: 837, endPoint y: 338, distance: 43.5
click at [837, 338] on span "Pepper - Bell Pepper - Chicken pieces Sliced Onions" at bounding box center [795, 341] width 231 height 38
drag, startPoint x: 863, startPoint y: 336, endPoint x: 915, endPoint y: 368, distance: 60.6
click at [915, 368] on div "Name En: Chicken Pizza Name Ar: بيتزا دجاج Description En: Pepper - Bell Pepper…" at bounding box center [926, 363] width 675 height 199
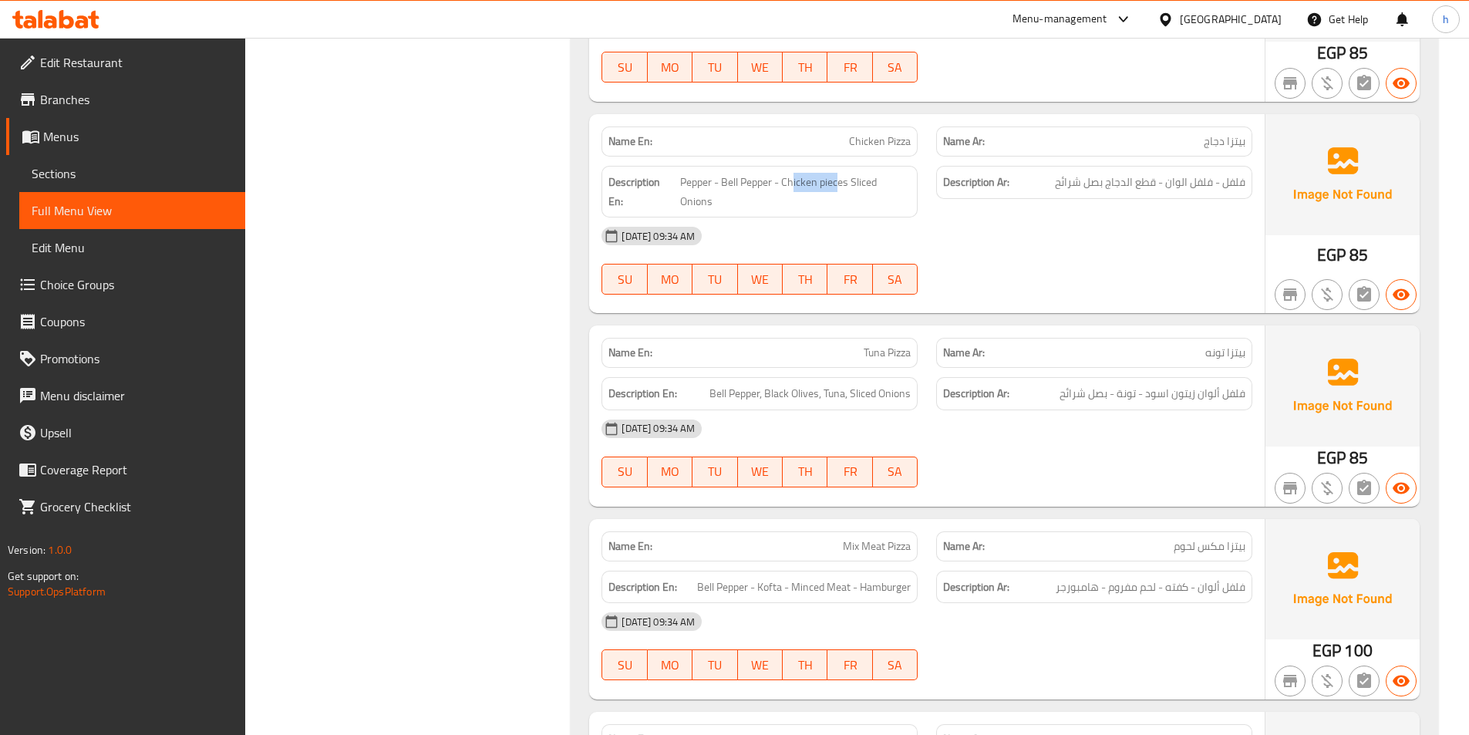
scroll to position [925, 0]
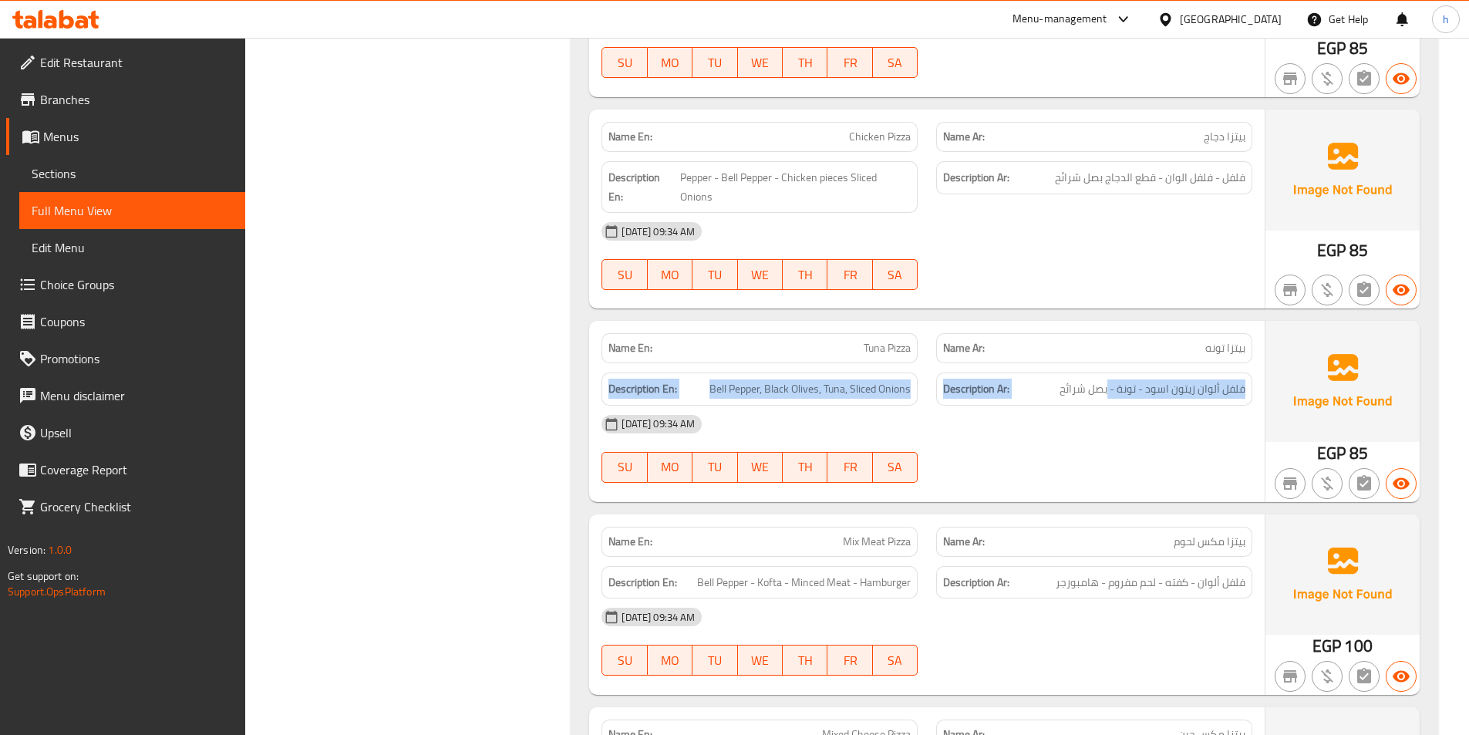
drag, startPoint x: 1108, startPoint y: 364, endPoint x: 1176, endPoint y: 355, distance: 68.4
click at [1176, 355] on div "Name En: Tuna Pizza Name Ar: بيتزا تونه Description En: Bell Pepper, Black Oliv…" at bounding box center [926, 411] width 675 height 180
click at [749, 388] on span "Bell Pepper, Black Olives, Tuna, Sliced Onions" at bounding box center [809, 388] width 201 height 19
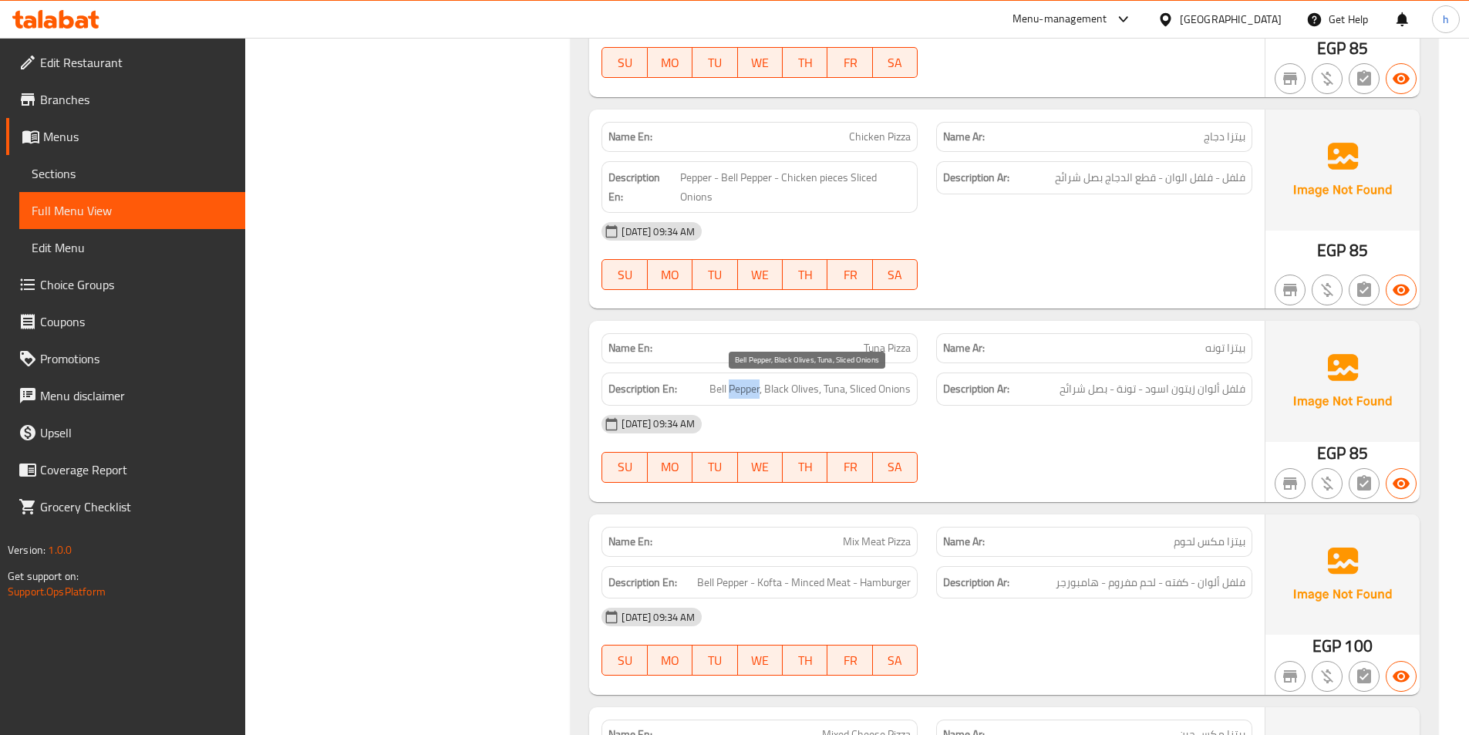
click at [749, 388] on span "Bell Pepper, Black Olives, Tuna, Sliced Onions" at bounding box center [809, 388] width 201 height 19
click at [782, 398] on span "Bell Pepper, Black Olives, Tuna, Sliced Onions" at bounding box center [809, 388] width 201 height 19
click at [835, 387] on span "Bell Pepper, Black Olives, Tuna, Sliced Onions" at bounding box center [809, 388] width 201 height 19
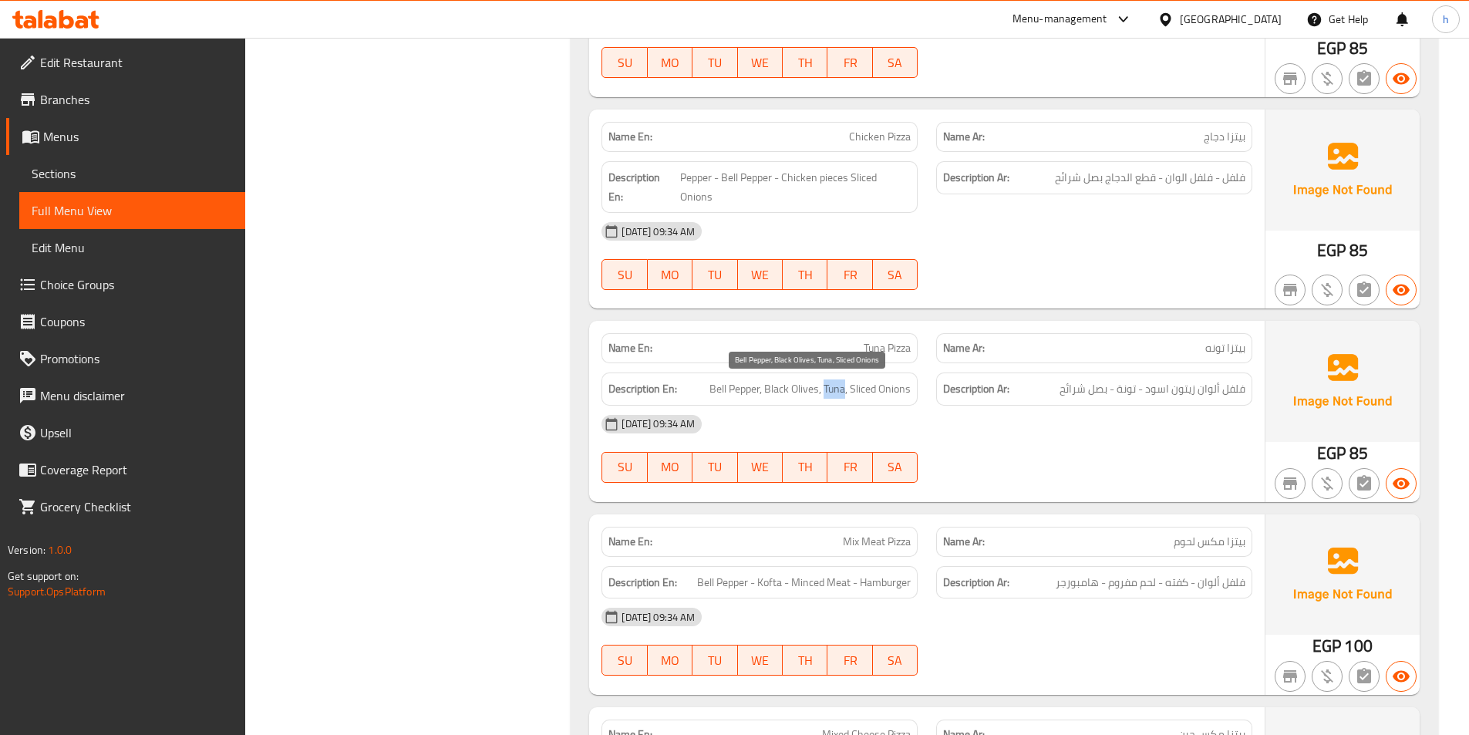
click at [835, 387] on span "Bell Pepper, Black Olives, Tuna, Sliced Onions" at bounding box center [809, 388] width 201 height 19
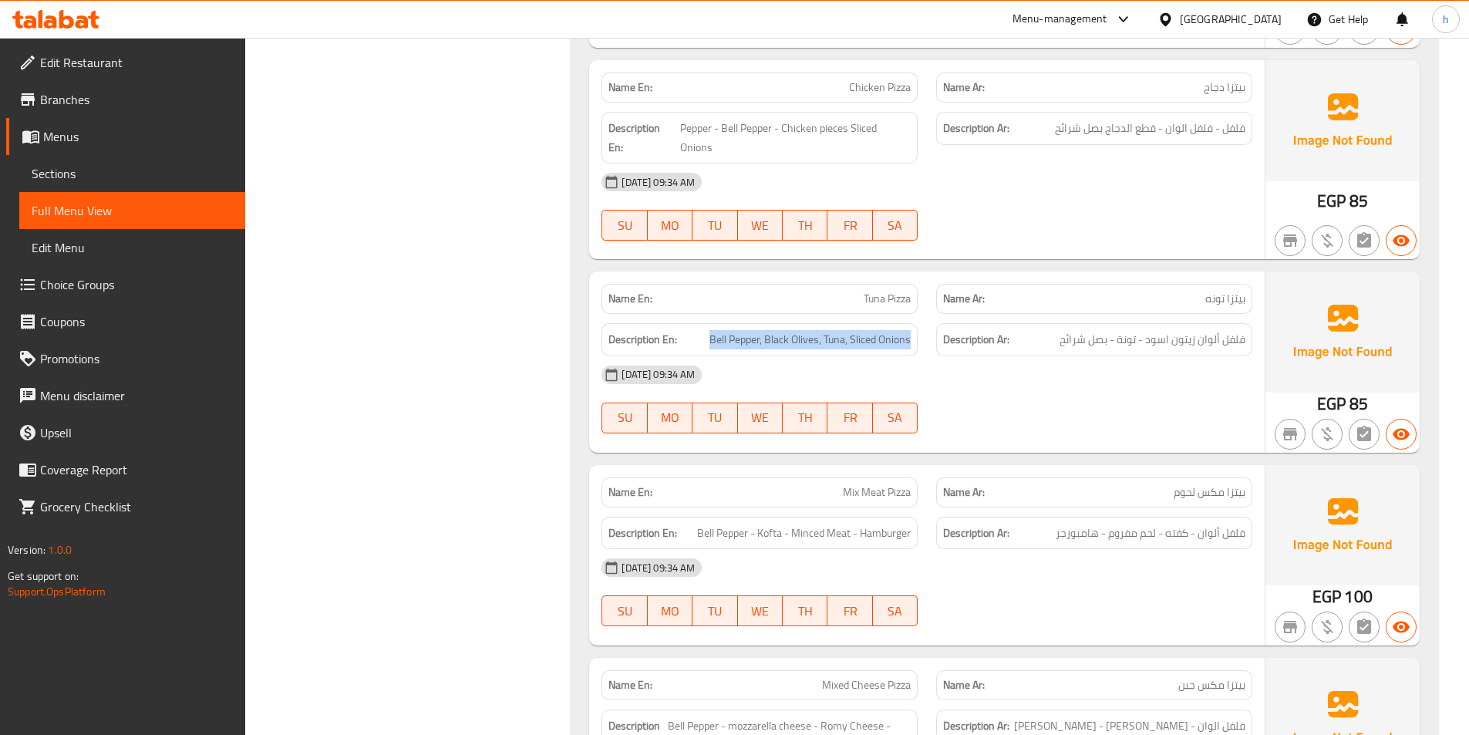
scroll to position [1079, 0]
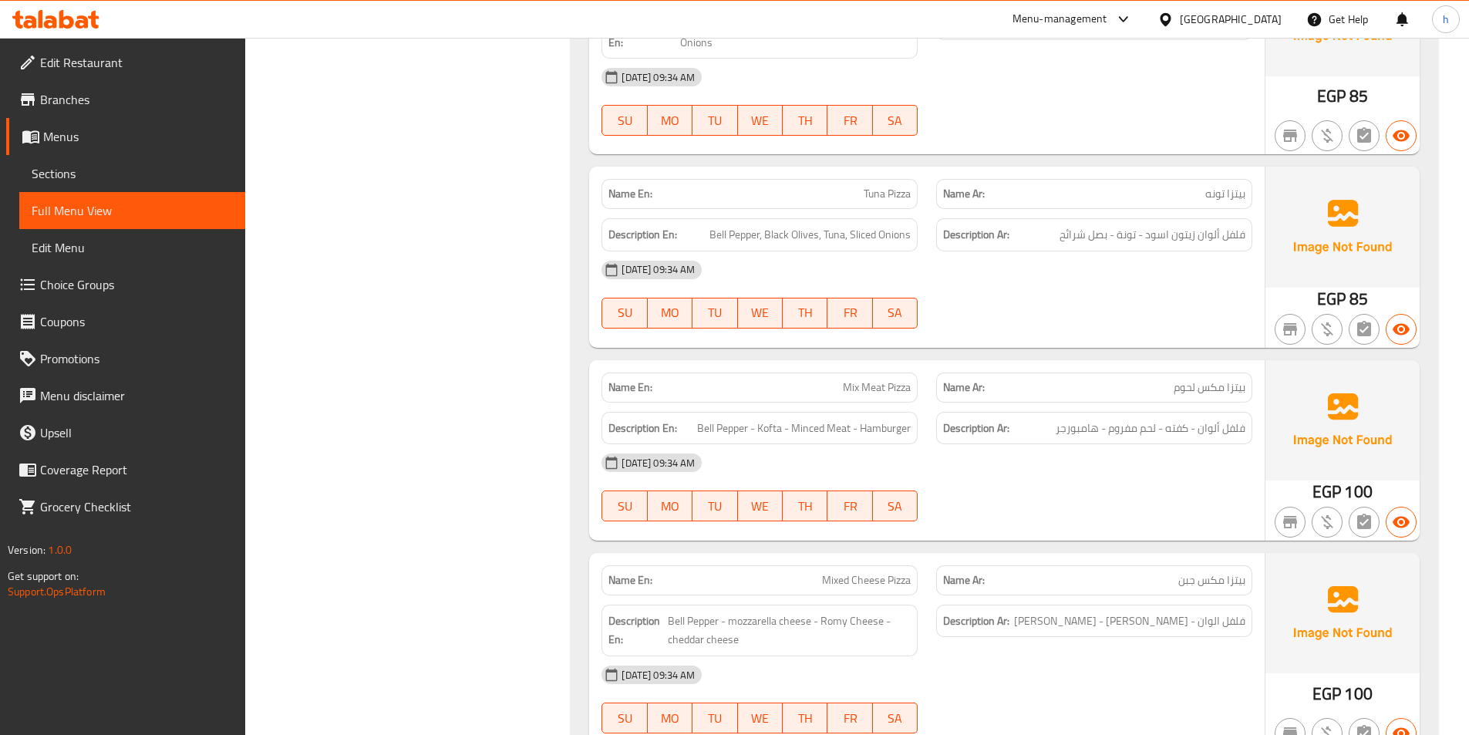
click at [861, 409] on div "Description En: Bell Pepper - Kofta - Minced Meat - Hamburger" at bounding box center [759, 428] width 335 height 52
click at [863, 392] on span "Mix Meat Pizza" at bounding box center [877, 387] width 68 height 16
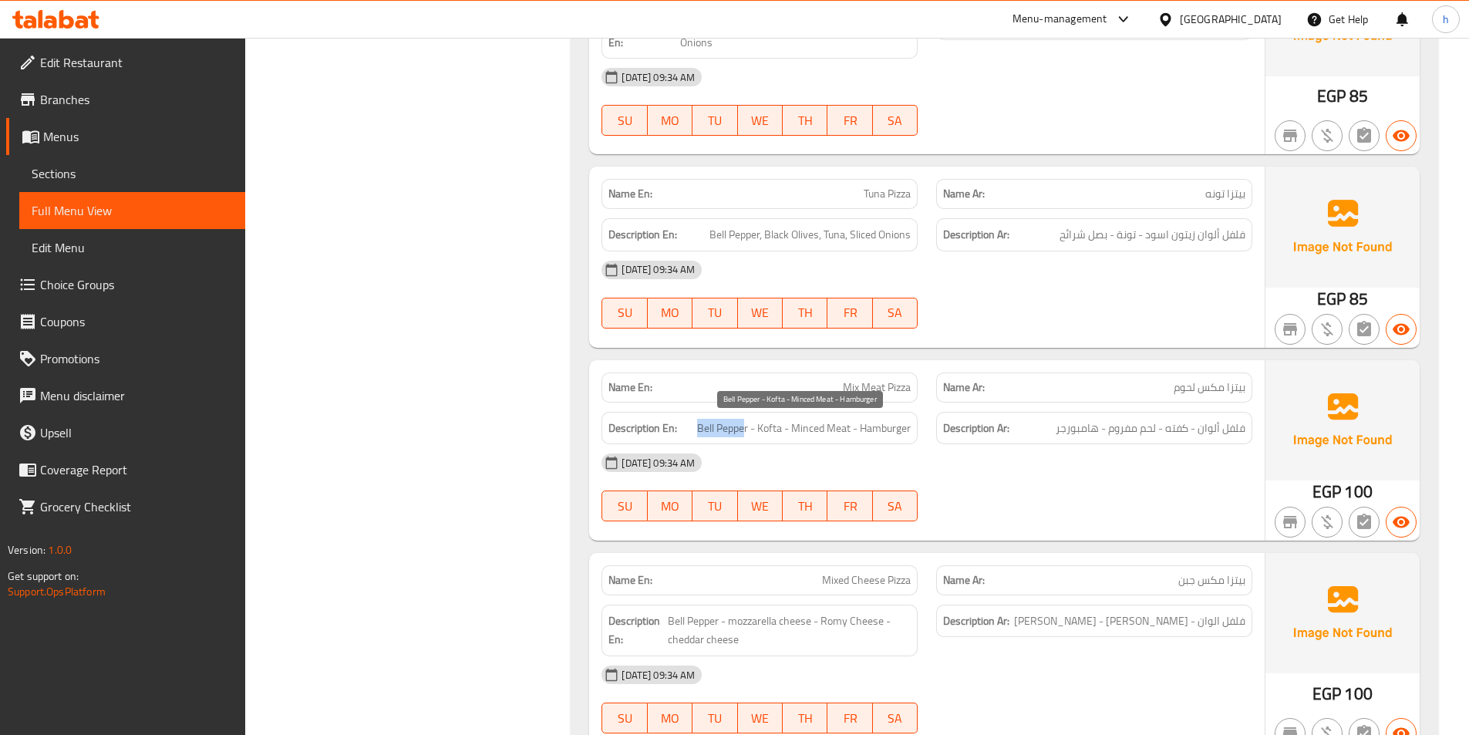
drag, startPoint x: 695, startPoint y: 424, endPoint x: 742, endPoint y: 426, distance: 47.1
click at [742, 426] on span "Bell Pepper - Kofta - Minced Meat - Hamburger" at bounding box center [804, 428] width 214 height 19
drag, startPoint x: 776, startPoint y: 427, endPoint x: 800, endPoint y: 428, distance: 23.9
click at [800, 428] on span "Bell Pepper - Kofta - Minced Meat - Hamburger" at bounding box center [804, 428] width 214 height 19
drag, startPoint x: 818, startPoint y: 426, endPoint x: 838, endPoint y: 429, distance: 20.4
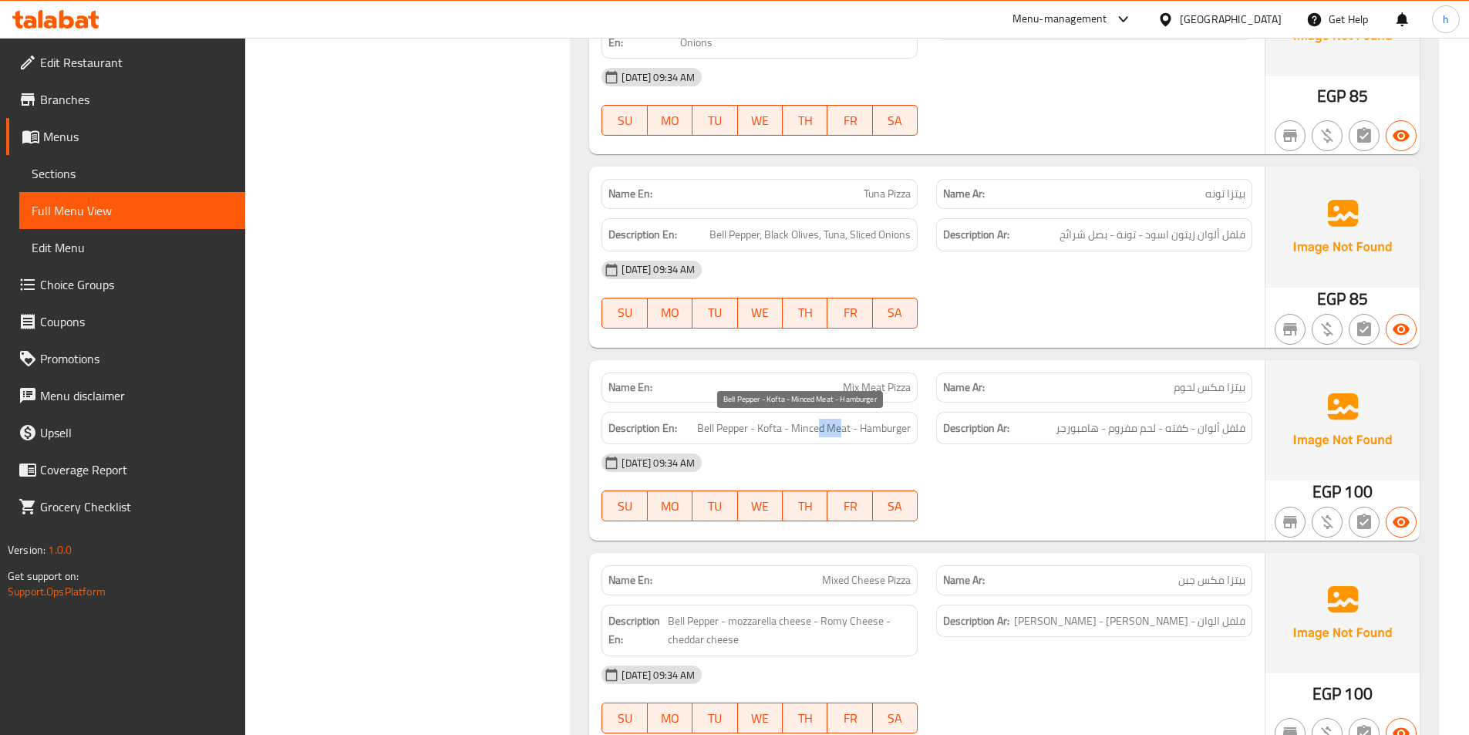
click at [838, 429] on span "Bell Pepper - Kofta - Minced Meat - Hamburger" at bounding box center [804, 428] width 214 height 19
drag, startPoint x: 880, startPoint y: 428, endPoint x: 906, endPoint y: 433, distance: 26.8
click at [906, 433] on span "Bell Pepper - Kofta - Minced Meat - Hamburger" at bounding box center [804, 428] width 214 height 19
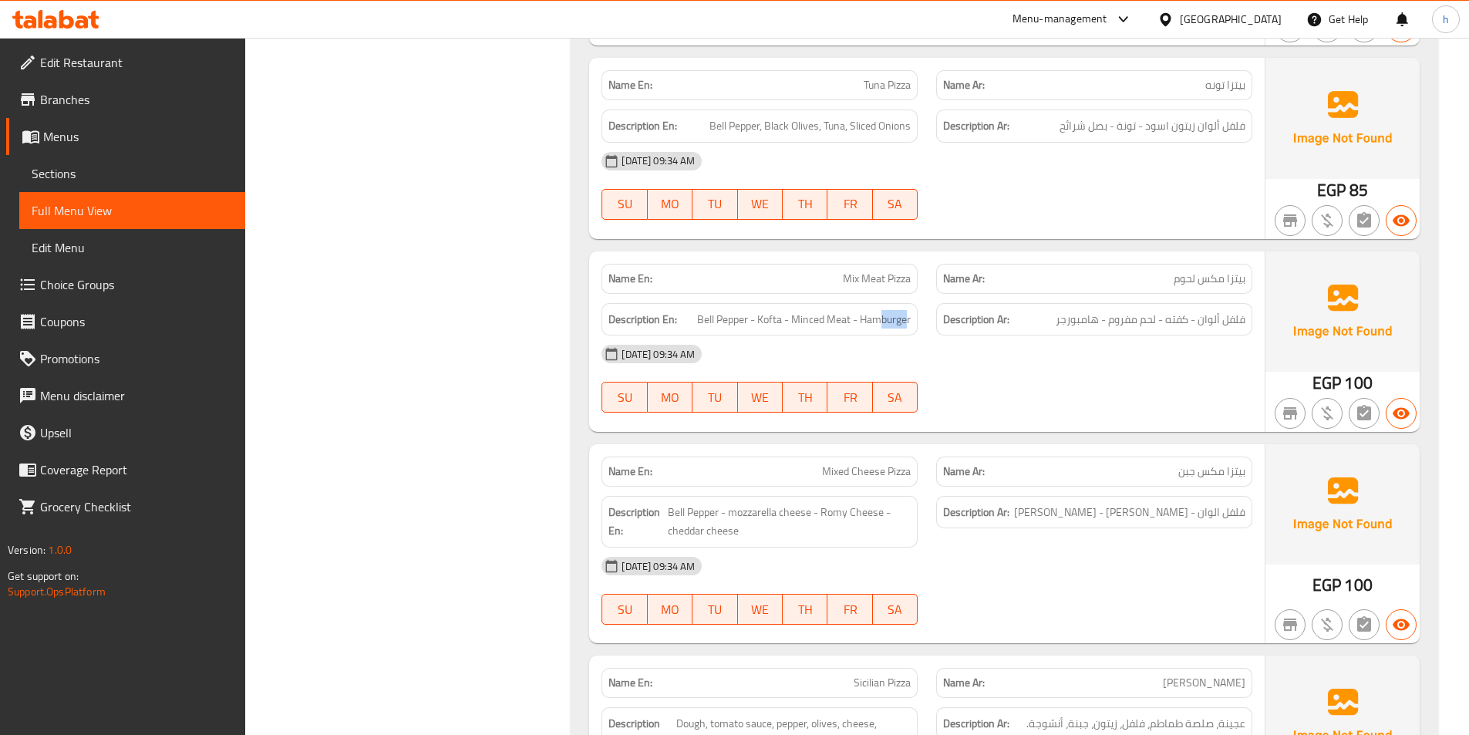
scroll to position [1233, 0]
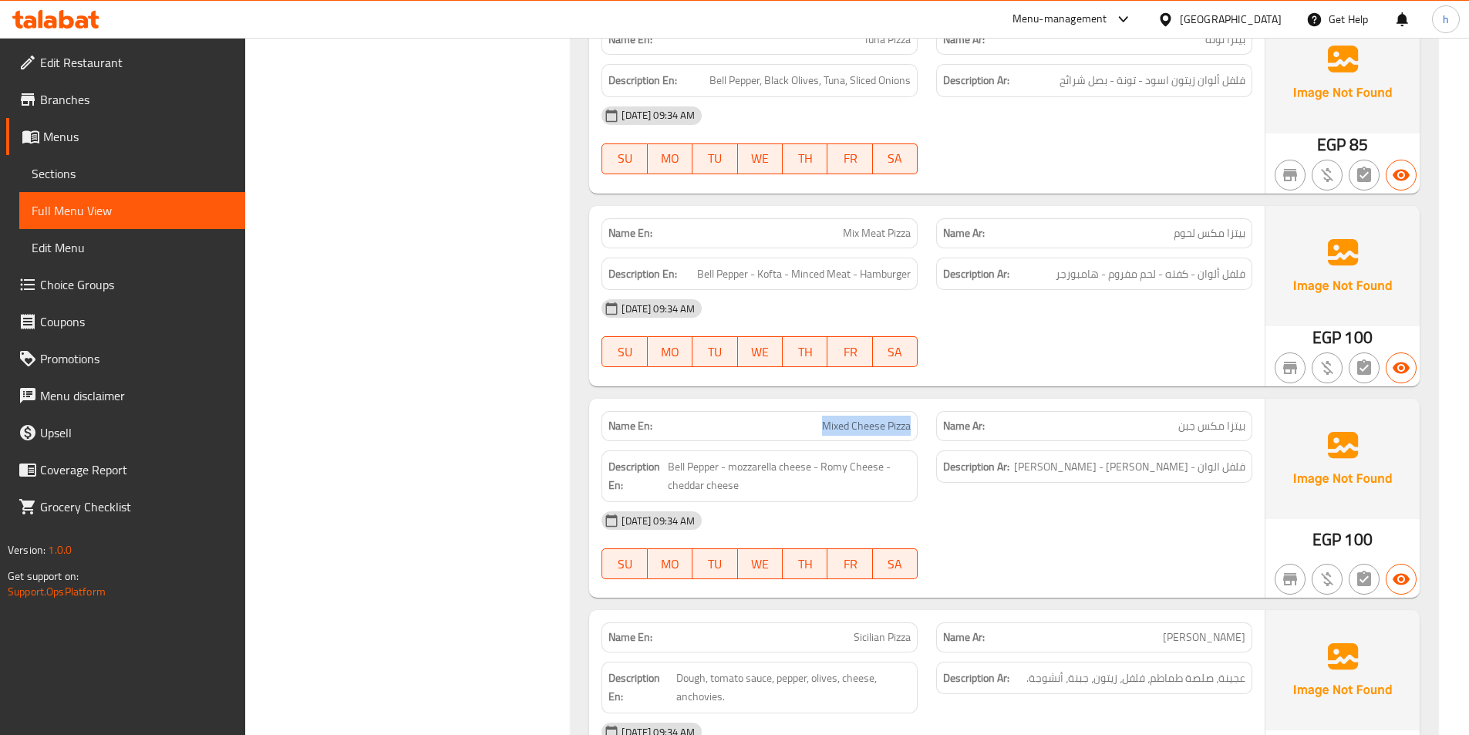
drag, startPoint x: 811, startPoint y: 429, endPoint x: 910, endPoint y: 430, distance: 99.5
click at [910, 430] on p "Name En: Mixed Cheese Pizza" at bounding box center [759, 426] width 302 height 16
drag, startPoint x: 671, startPoint y: 463, endPoint x: 715, endPoint y: 461, distance: 44.7
click at [715, 461] on span "Bell Pepper - mozzarella cheese - Romy Cheese - cheddar cheese" at bounding box center [789, 476] width 243 height 38
drag, startPoint x: 758, startPoint y: 457, endPoint x: 812, endPoint y: 463, distance: 54.2
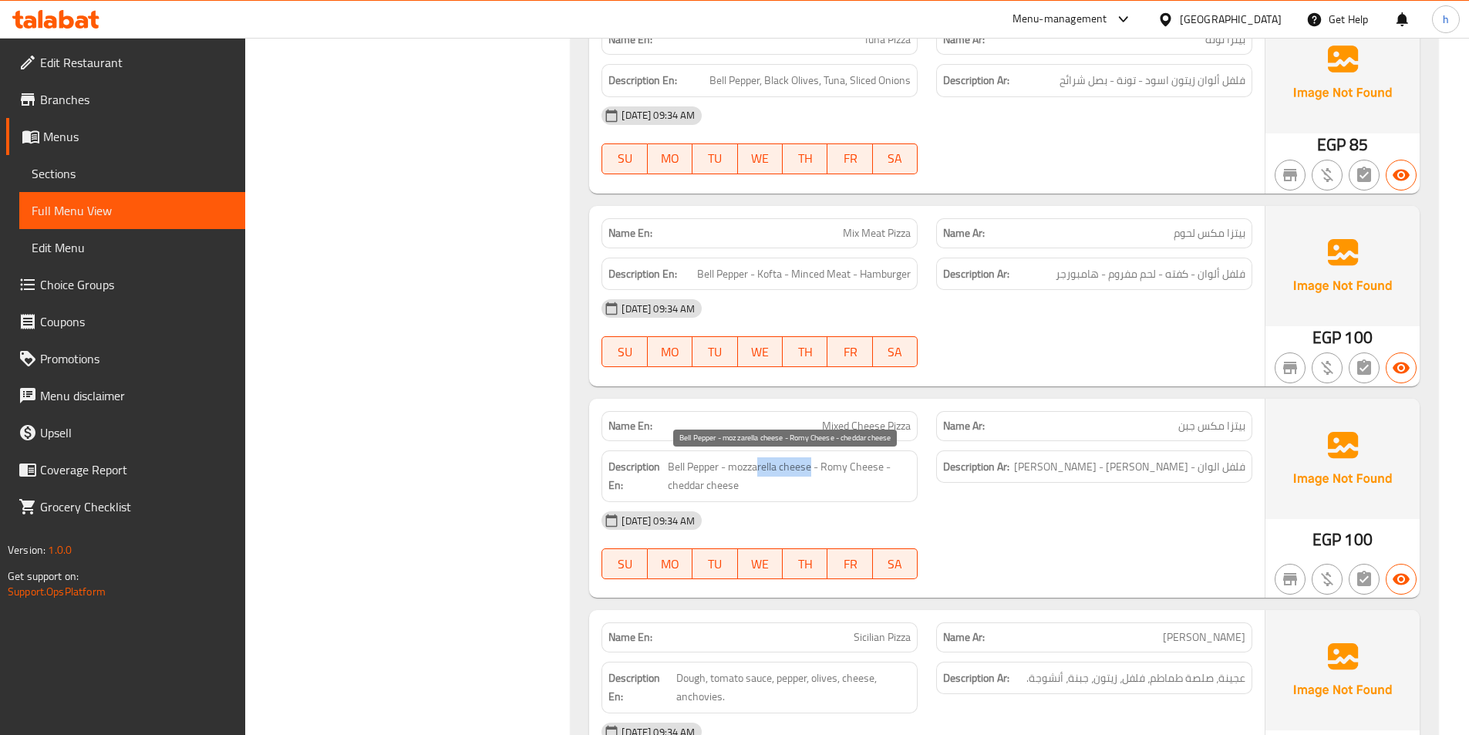
click at [812, 463] on span "Bell Pepper - mozzarella cheese - Romy Cheese - cheddar cheese" at bounding box center [789, 476] width 243 height 38
drag, startPoint x: 820, startPoint y: 464, endPoint x: 876, endPoint y: 462, distance: 55.6
click at [876, 462] on span "Bell Pepper - mozzarella cheese - Romy Cheese - cheddar cheese" at bounding box center [789, 476] width 243 height 38
drag, startPoint x: 702, startPoint y: 480, endPoint x: 776, endPoint y: 480, distance: 74.8
click at [776, 480] on span "Bell Pepper - mozzarella cheese - Romy Cheese - cheddar cheese" at bounding box center [789, 476] width 243 height 38
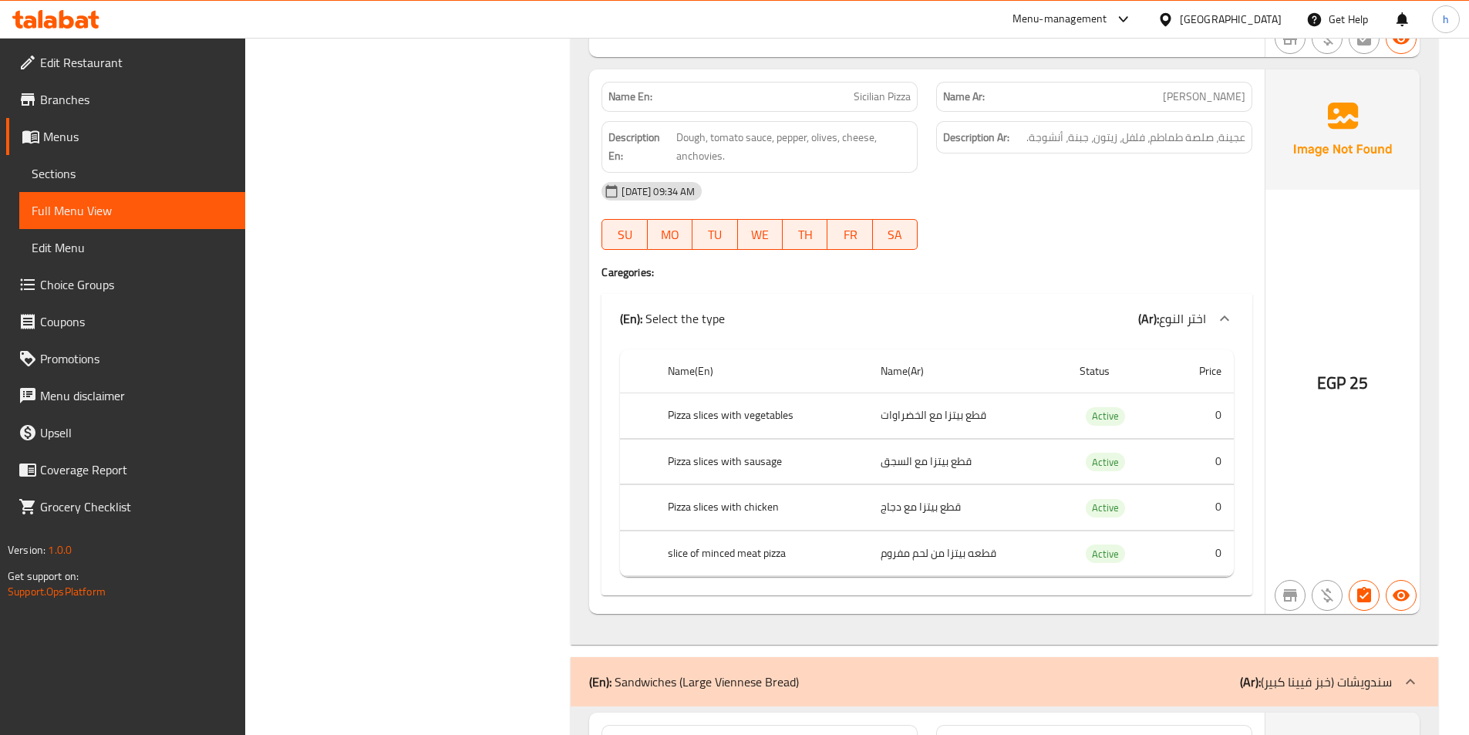
scroll to position [1773, 0]
drag, startPoint x: 678, startPoint y: 561, endPoint x: 835, endPoint y: 549, distance: 157.7
click at [835, 549] on th "slice of minced meat pizza" at bounding box center [762, 553] width 214 height 45
drag, startPoint x: 669, startPoint y: 499, endPoint x: 775, endPoint y: 488, distance: 106.2
click at [775, 488] on th "Pizza slices with chicken" at bounding box center [762, 508] width 214 height 45
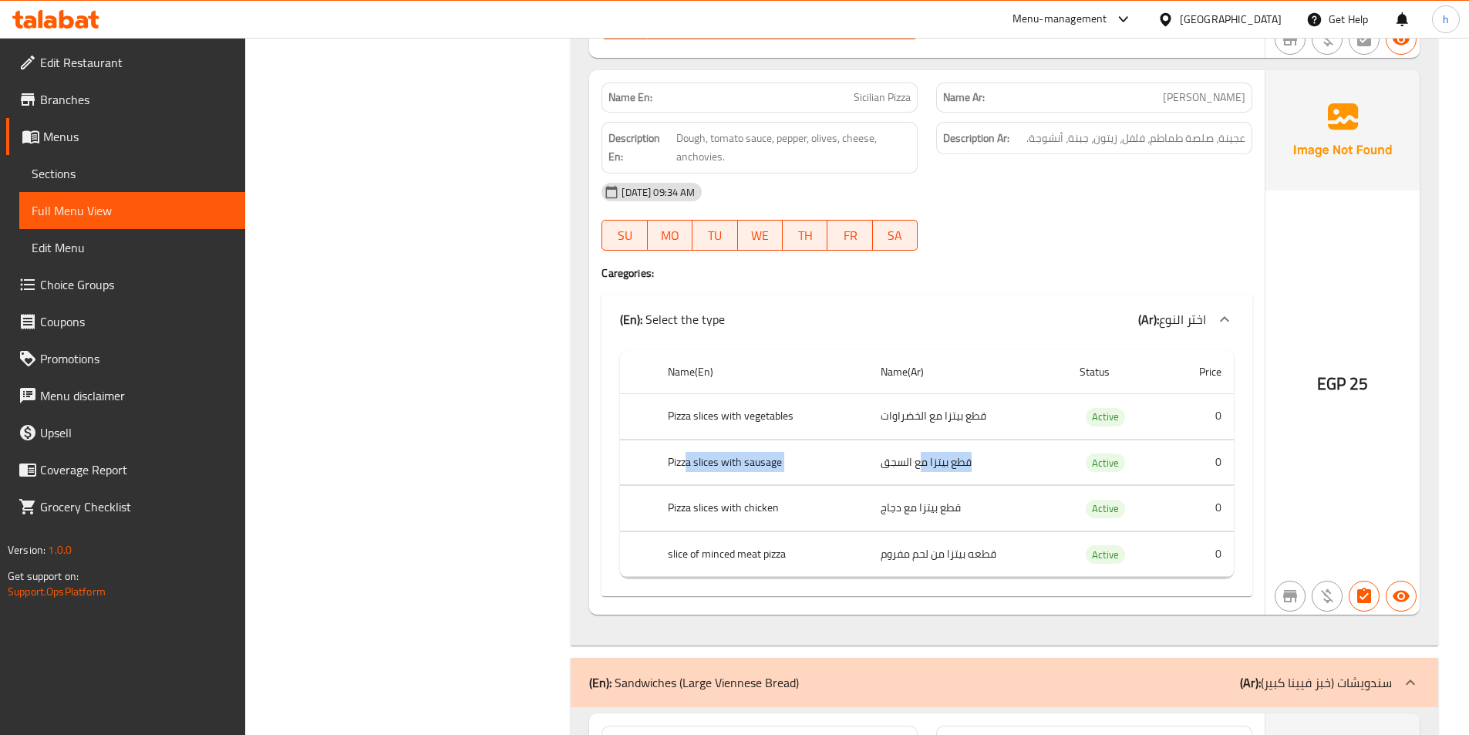
drag, startPoint x: 684, startPoint y: 454, endPoint x: 920, endPoint y: 443, distance: 236.9
click at [920, 443] on tr "Pizza slices with sausage قطع بيتزا مع السجق Active 0" at bounding box center [927, 461] width 614 height 45
drag, startPoint x: 623, startPoint y: 429, endPoint x: 820, endPoint y: 394, distance: 200.5
click at [820, 394] on tr "Pizza slices with vegetables قطع بيتزا مع الخضراوات Active 0" at bounding box center [927, 416] width 614 height 45
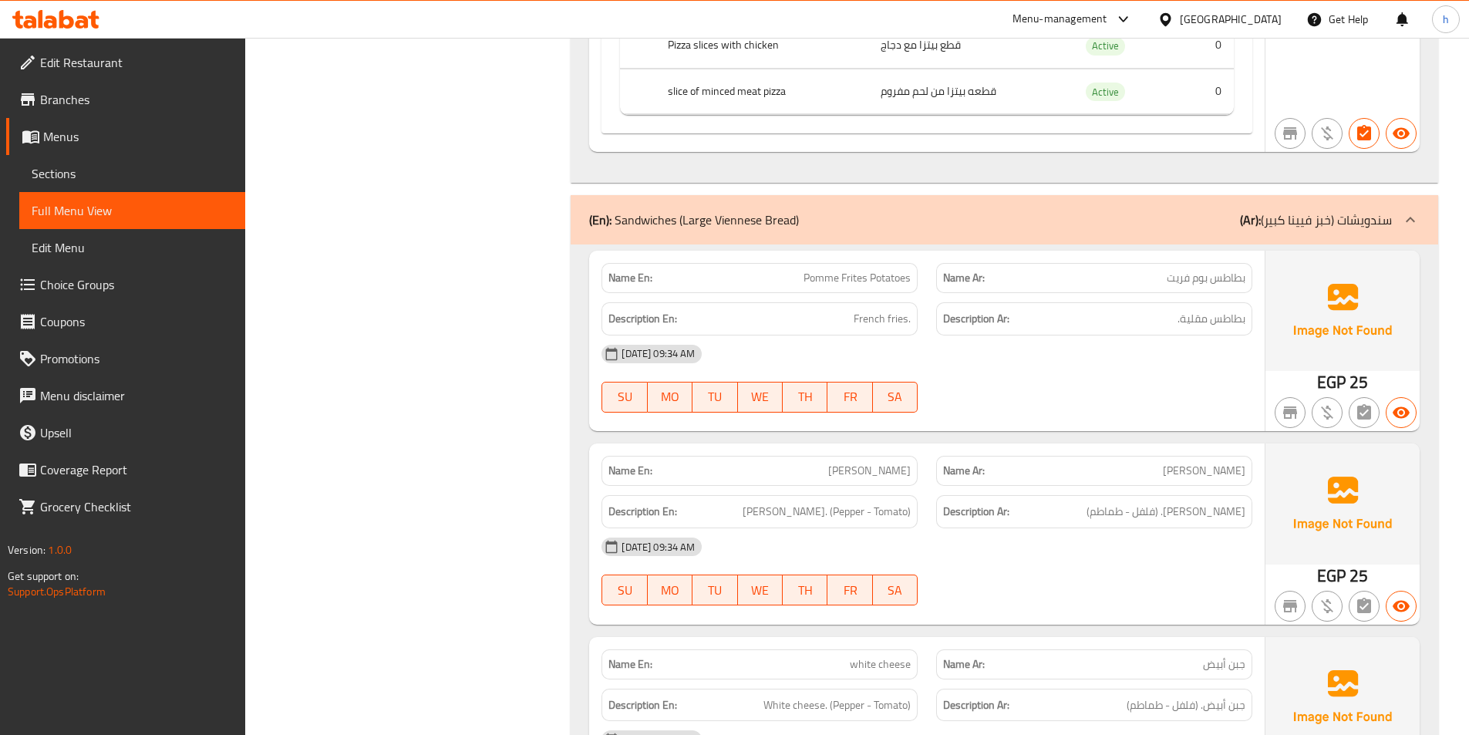
scroll to position [2313, 0]
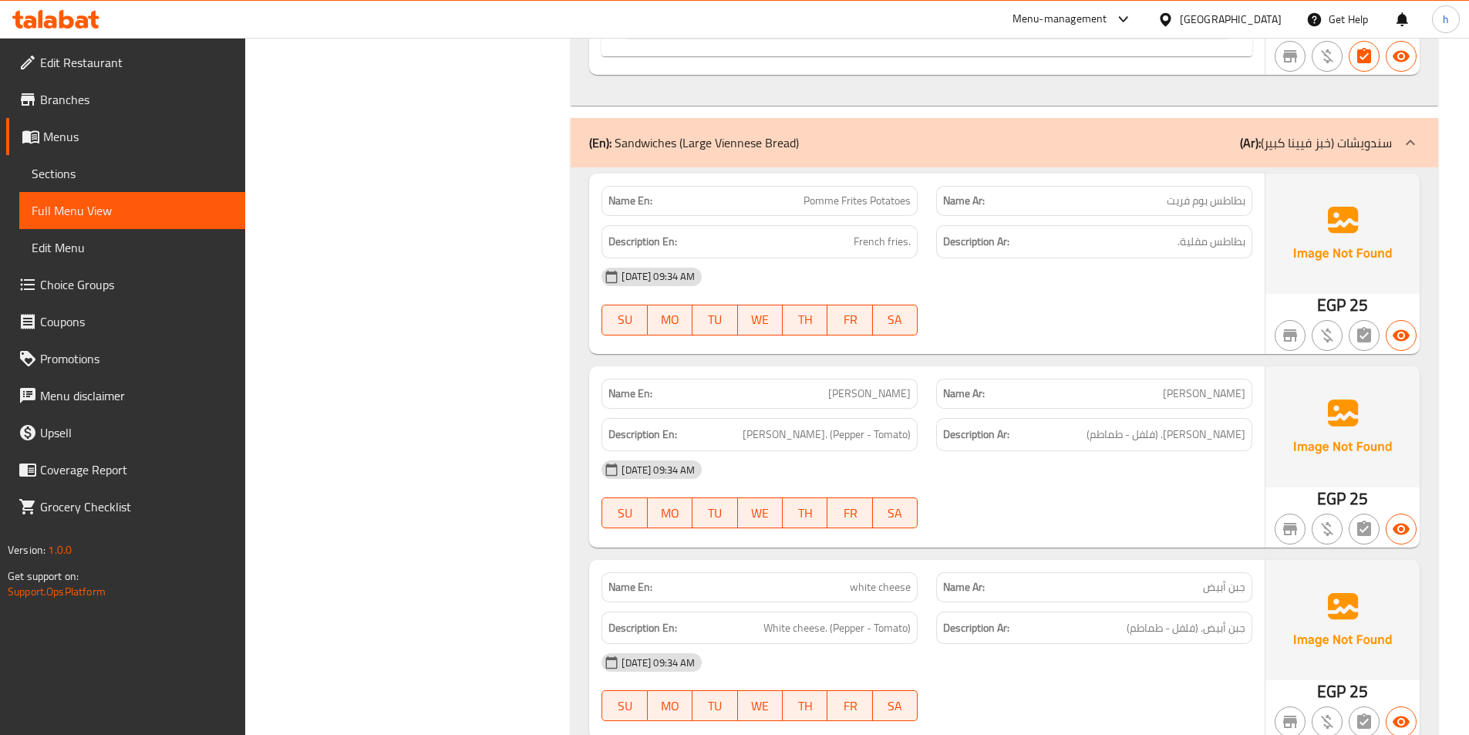
drag, startPoint x: 714, startPoint y: 138, endPoint x: 778, endPoint y: 139, distance: 64.0
click at [778, 139] on p "(En): Sandwiches (Large Viennese Bread)" at bounding box center [694, 142] width 210 height 19
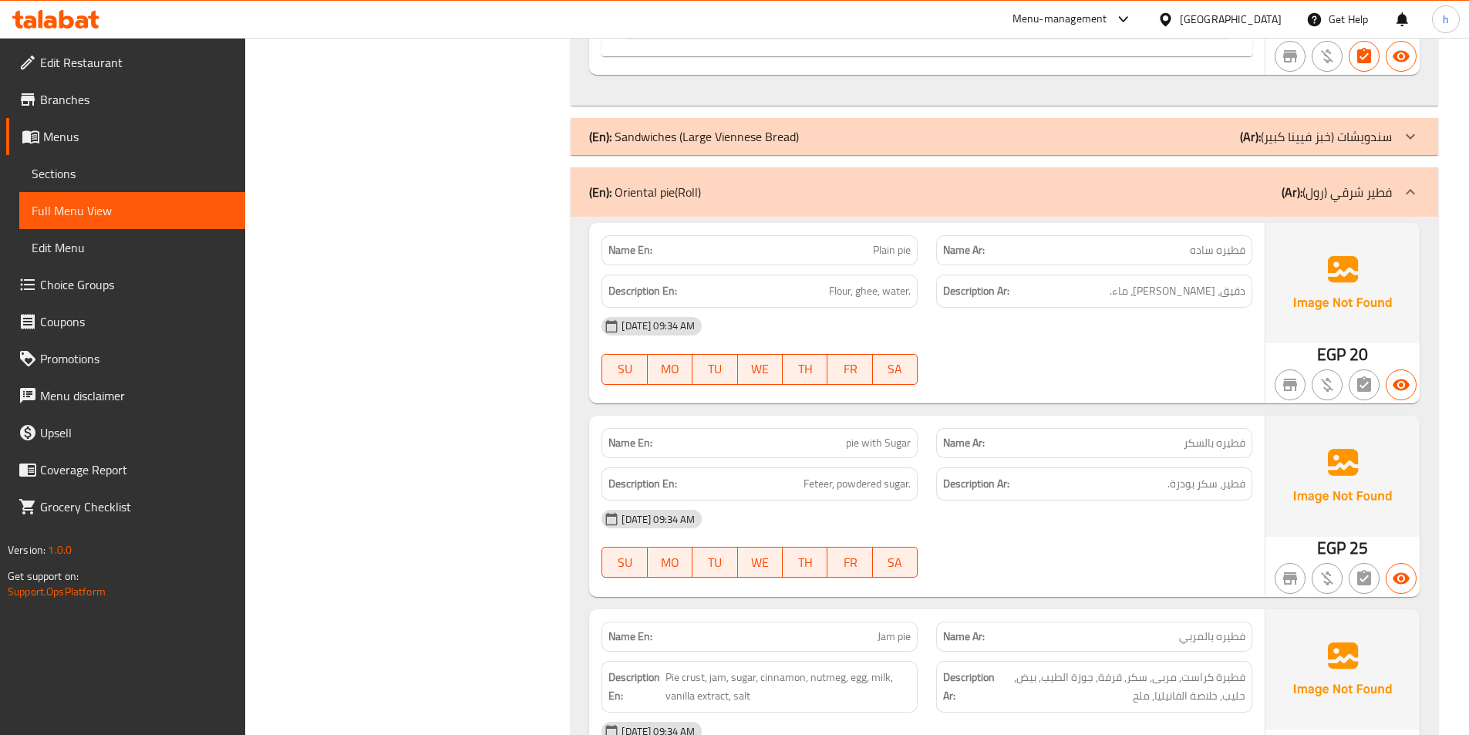
click at [778, 139] on p "(En): Sandwiches (Large Viennese Bread)" at bounding box center [694, 136] width 210 height 19
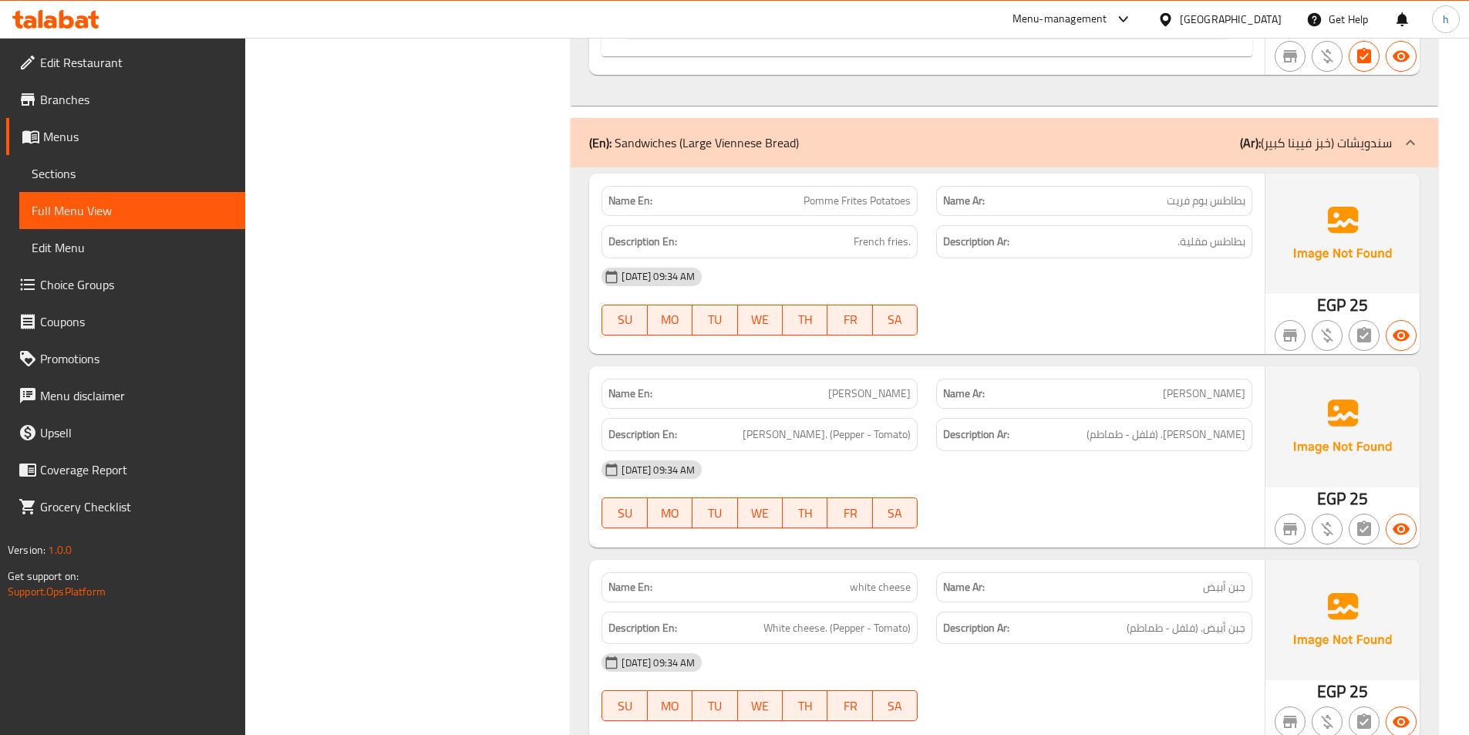
click at [840, 198] on span "Pomme Frites Potatoes" at bounding box center [856, 201] width 107 height 16
copy span "Pomme Frites Potatoes"
drag, startPoint x: 858, startPoint y: 249, endPoint x: 938, endPoint y: 249, distance: 80.2
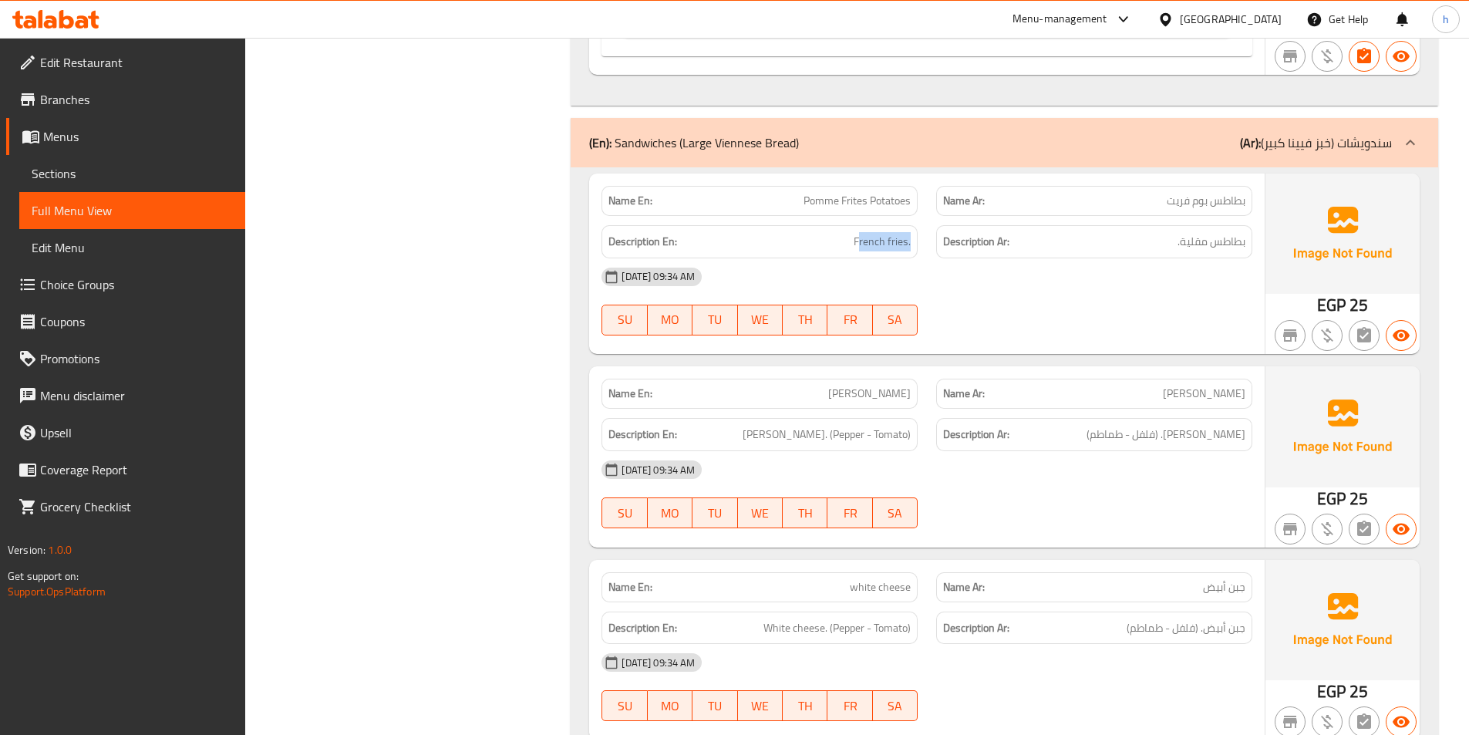
click at [938, 249] on div "Description En: French fries. Description Ar: بطاطس مقلية." at bounding box center [926, 242] width 669 height 52
click at [965, 277] on div "[DATE] 09:34 AM" at bounding box center [926, 276] width 669 height 37
drag, startPoint x: 830, startPoint y: 205, endPoint x: 981, endPoint y: 205, distance: 151.9
click at [981, 205] on div "Name En: Pomme Frites Potatoes Name Ar: بطاطس بوم فريت" at bounding box center [926, 201] width 669 height 49
click at [1042, 268] on div "[DATE] 09:34 AM" at bounding box center [926, 276] width 669 height 37
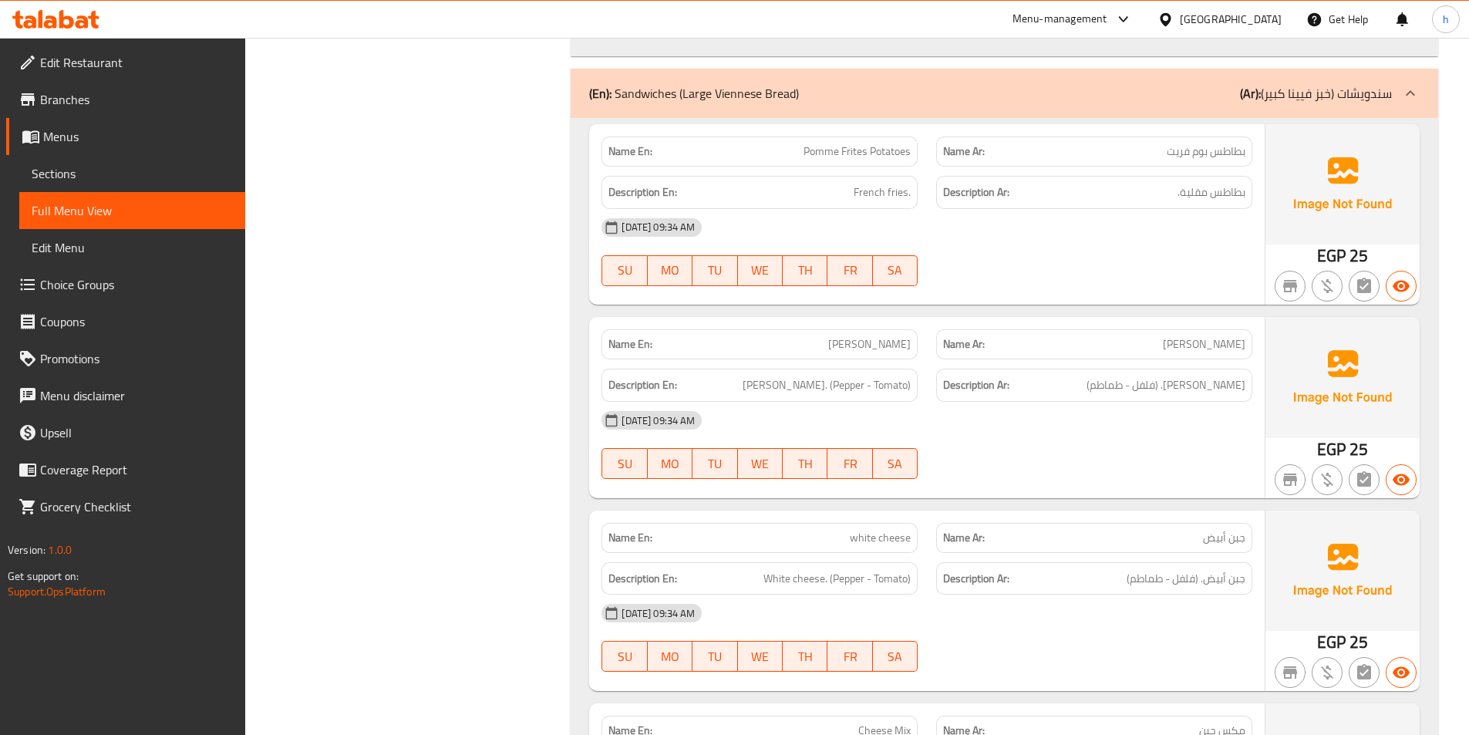
scroll to position [2390, 0]
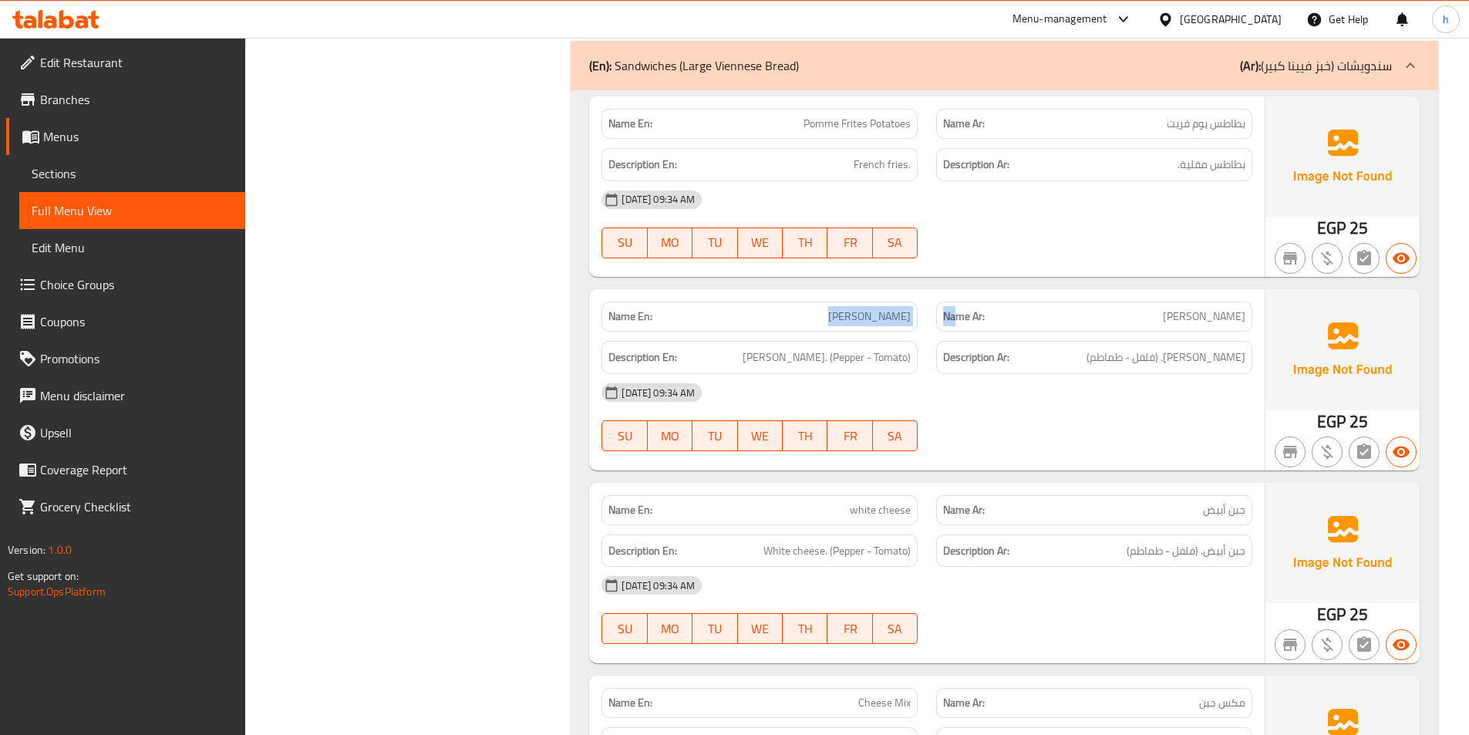
drag, startPoint x: 836, startPoint y: 310, endPoint x: 959, endPoint y: 304, distance: 123.5
click at [959, 304] on div "Name En: Romy Cheese Name Ar: جبن رومي" at bounding box center [926, 316] width 669 height 49
click at [921, 348] on div "Description En: Romy Cheese. (Pepper - Tomato)" at bounding box center [759, 357] width 335 height 52
drag, startPoint x: 759, startPoint y: 356, endPoint x: 811, endPoint y: 348, distance: 52.3
click at [811, 348] on h6 "Description En: Romy Cheese. (Pepper - Tomato)" at bounding box center [759, 357] width 302 height 19
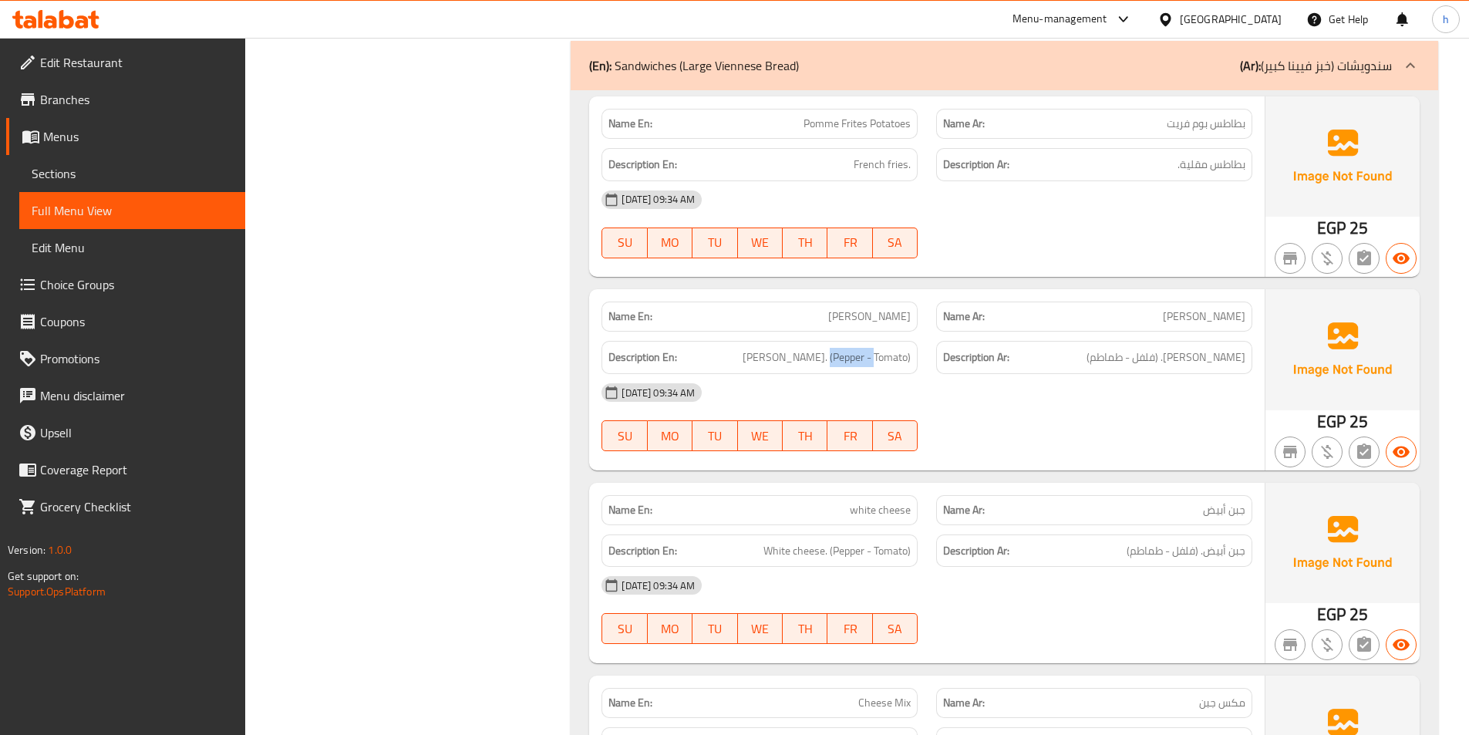
drag, startPoint x: 836, startPoint y: 347, endPoint x: 887, endPoint y: 346, distance: 50.1
click at [887, 346] on div "Description En: Romy Cheese. (Pepper - Tomato)" at bounding box center [759, 357] width 316 height 33
click at [1153, 329] on div "Name Ar: جبن رومي" at bounding box center [1094, 316] width 316 height 30
click at [1186, 366] on span "جبن رومي. (فلفل - طماطم)" at bounding box center [1165, 357] width 159 height 19
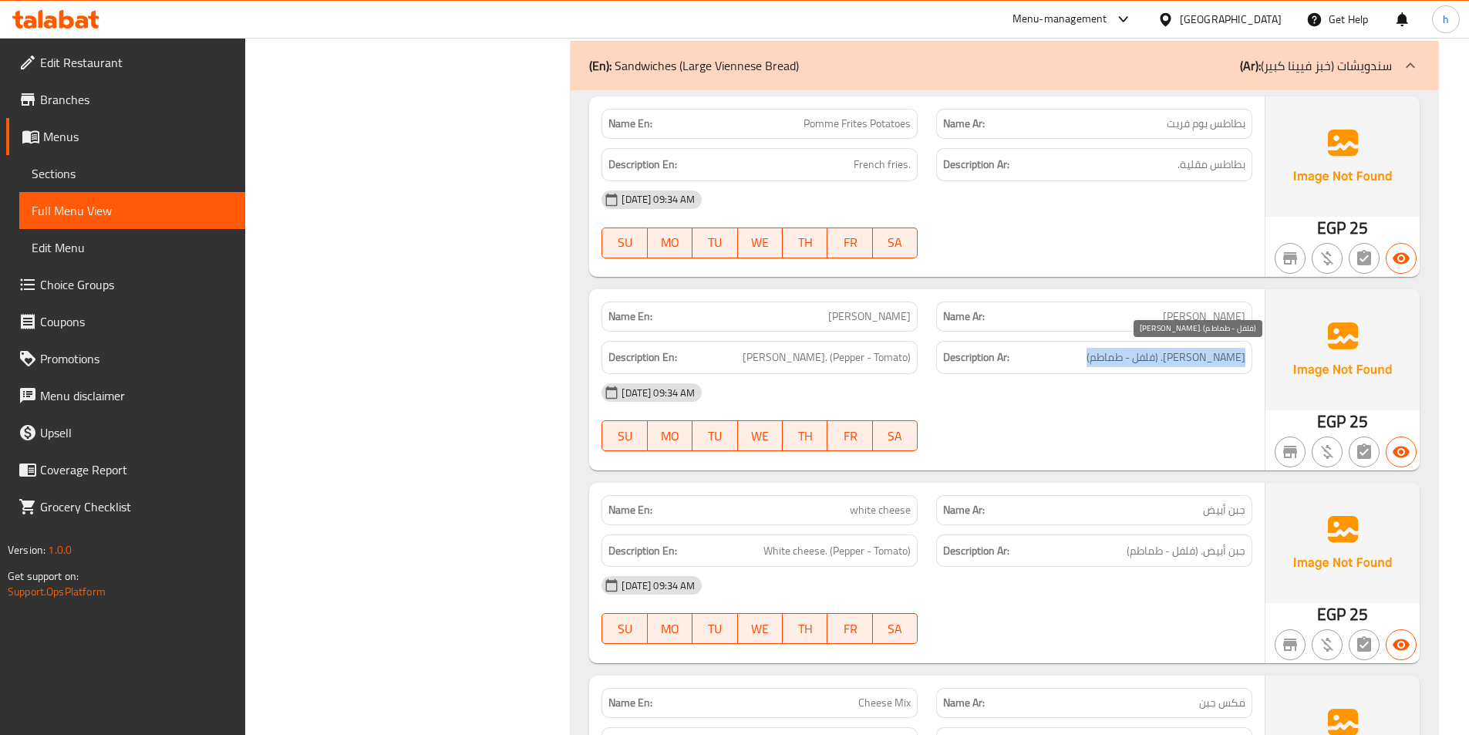
click at [1186, 366] on span "جبن رومي. (فلفل - طماطم)" at bounding box center [1165, 357] width 159 height 19
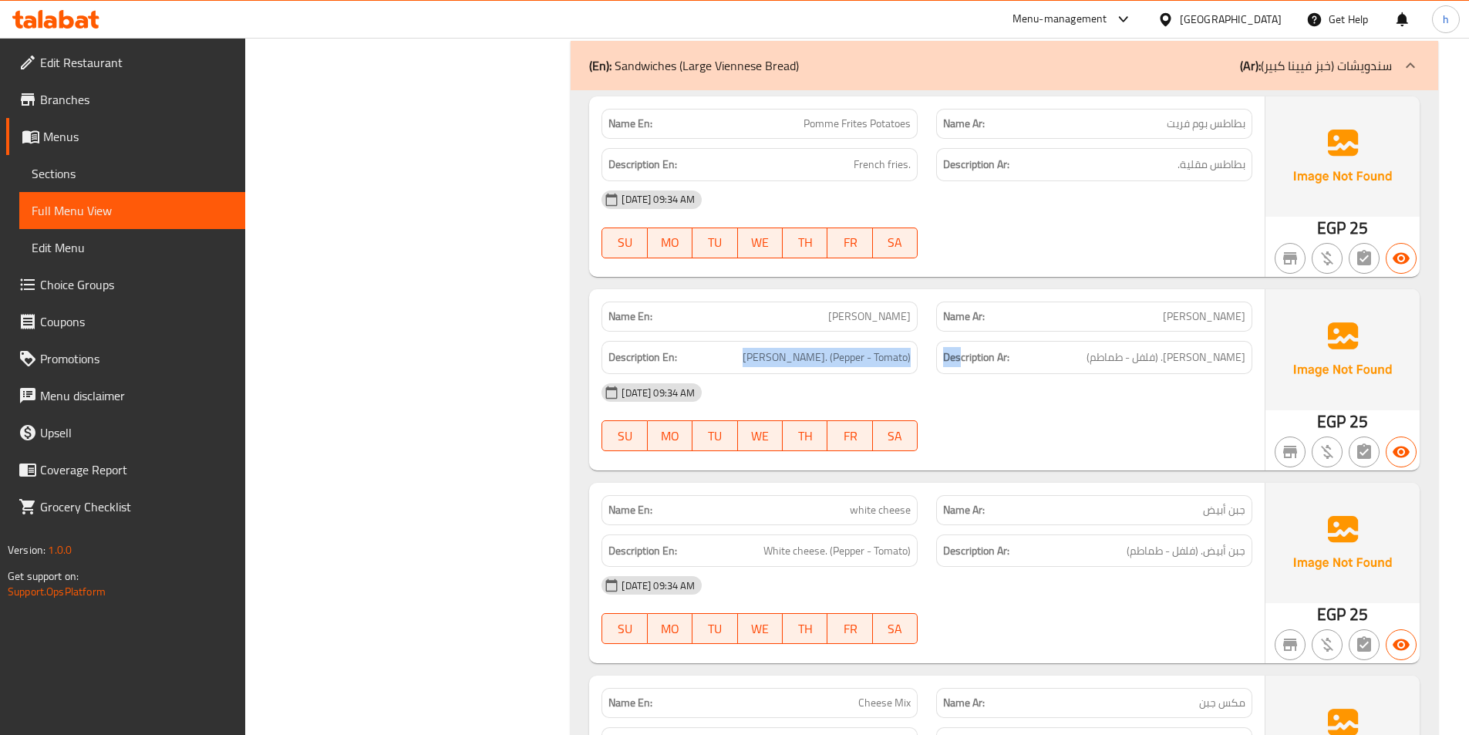
drag, startPoint x: 746, startPoint y: 366, endPoint x: 962, endPoint y: 364, distance: 215.9
click at [962, 364] on div "Description En: Romy Cheese. (Pepper - Tomato) Description Ar: جبن رومي. (فلفل …" at bounding box center [926, 357] width 669 height 52
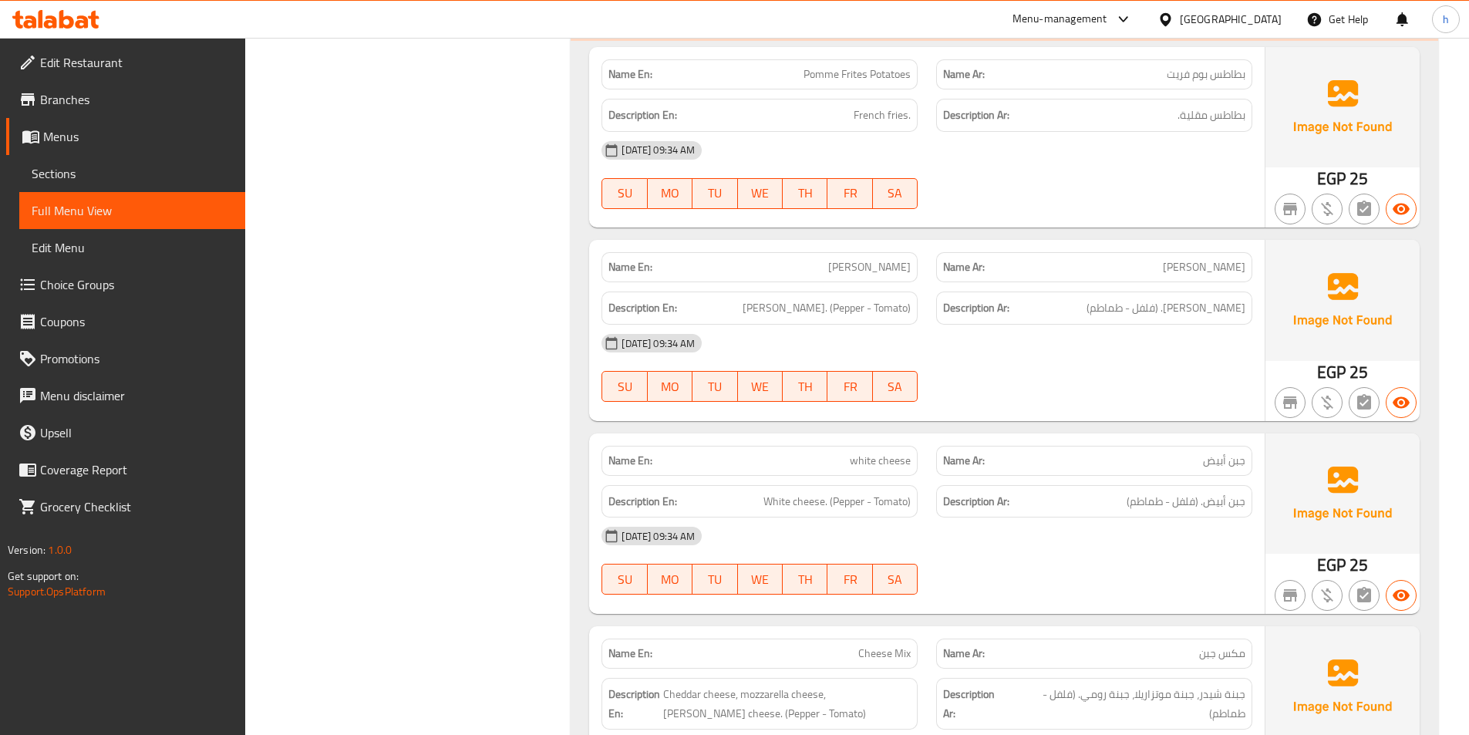
scroll to position [2467, 0]
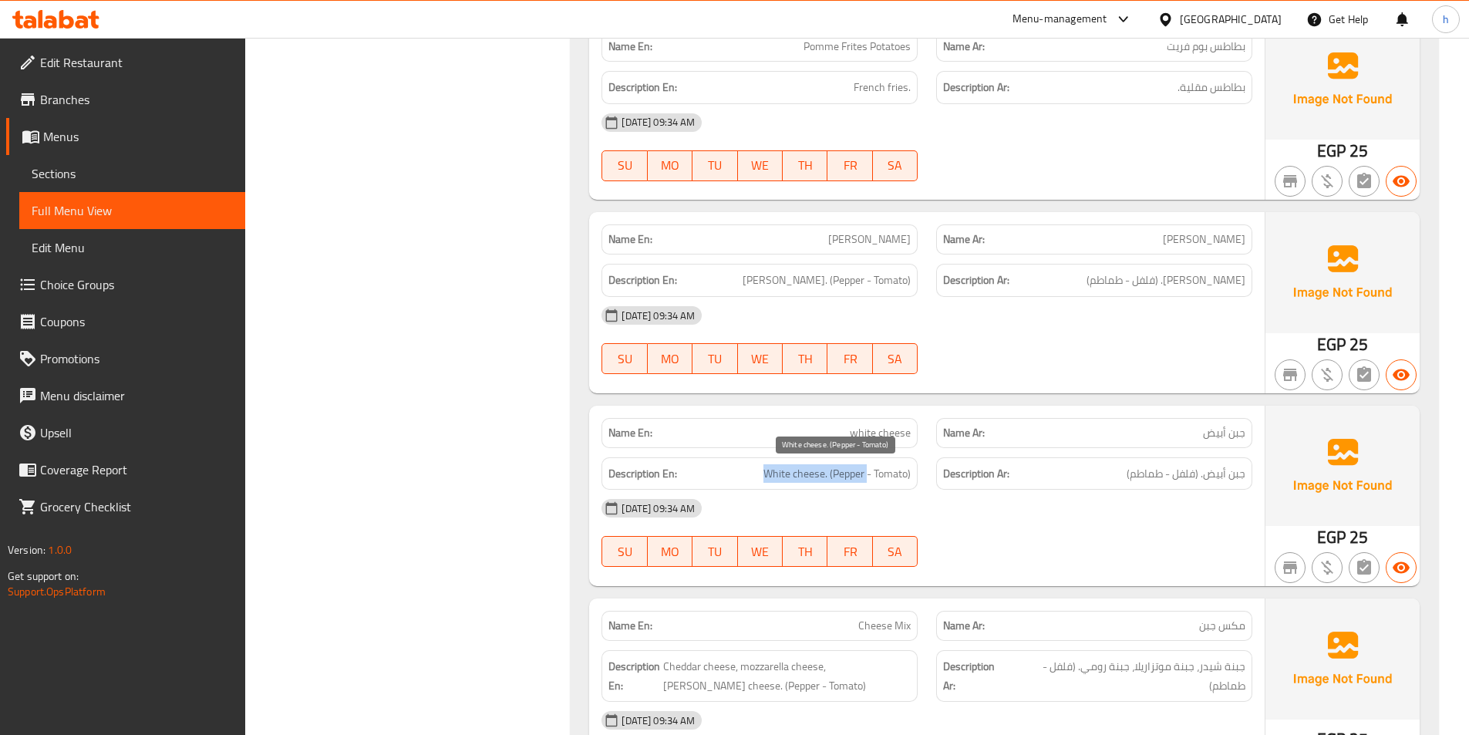
drag, startPoint x: 756, startPoint y: 478, endPoint x: 868, endPoint y: 470, distance: 112.0
click at [868, 470] on h6 "Description En: White cheese. (Pepper - Tomato)" at bounding box center [759, 473] width 302 height 19
click at [920, 474] on div "Description En: White cheese. (Pepper - Tomato)" at bounding box center [759, 474] width 335 height 52
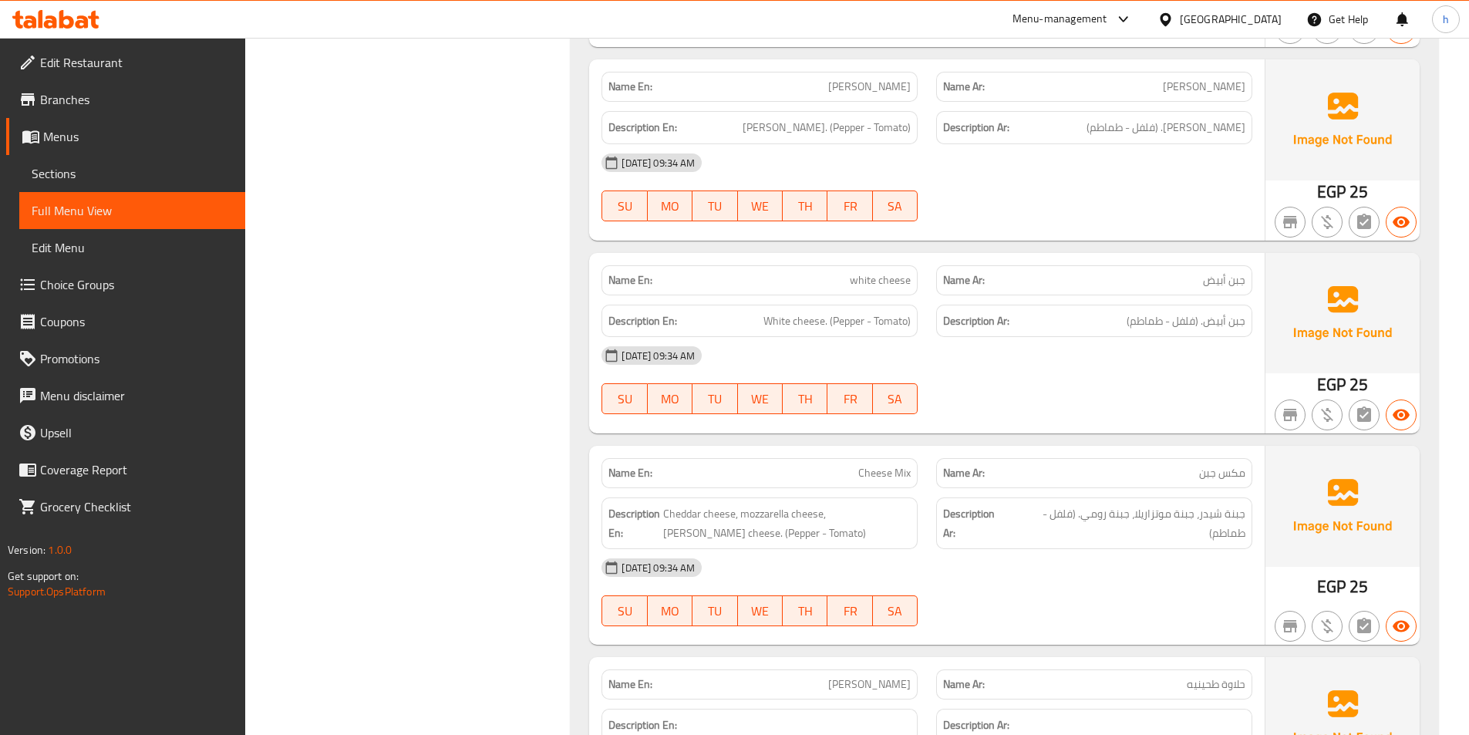
scroll to position [2621, 0]
drag, startPoint x: 1193, startPoint y: 468, endPoint x: 1250, endPoint y: 459, distance: 57.8
click at [1250, 459] on div "Name Ar: مكس جبن" at bounding box center [1094, 471] width 316 height 30
drag, startPoint x: 825, startPoint y: 485, endPoint x: 909, endPoint y: 486, distance: 84.0
click at [909, 486] on div "Name En: Cheese Mix" at bounding box center [759, 471] width 316 height 30
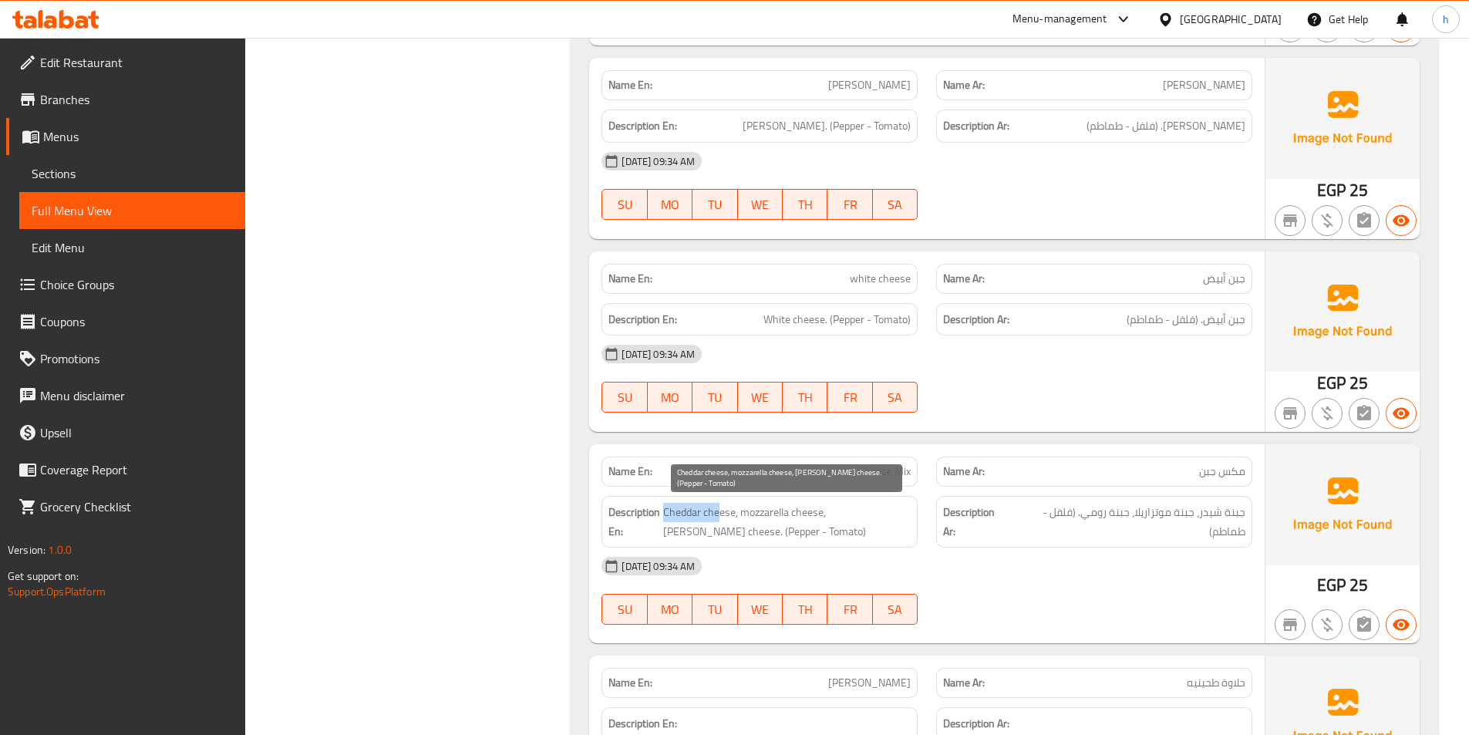
drag, startPoint x: 665, startPoint y: 508, endPoint x: 719, endPoint y: 508, distance: 54.0
click at [719, 508] on span "Cheddar cheese, mozzarella cheese, Romano cheese. (Pepper - Tomato)" at bounding box center [786, 522] width 247 height 38
drag, startPoint x: 754, startPoint y: 514, endPoint x: 815, endPoint y: 513, distance: 60.9
click at [815, 513] on span "Cheddar cheese, mozzarella cheese, Romano cheese. (Pepper - Tomato)" at bounding box center [786, 522] width 247 height 38
drag, startPoint x: 863, startPoint y: 516, endPoint x: 873, endPoint y: 521, distance: 11.4
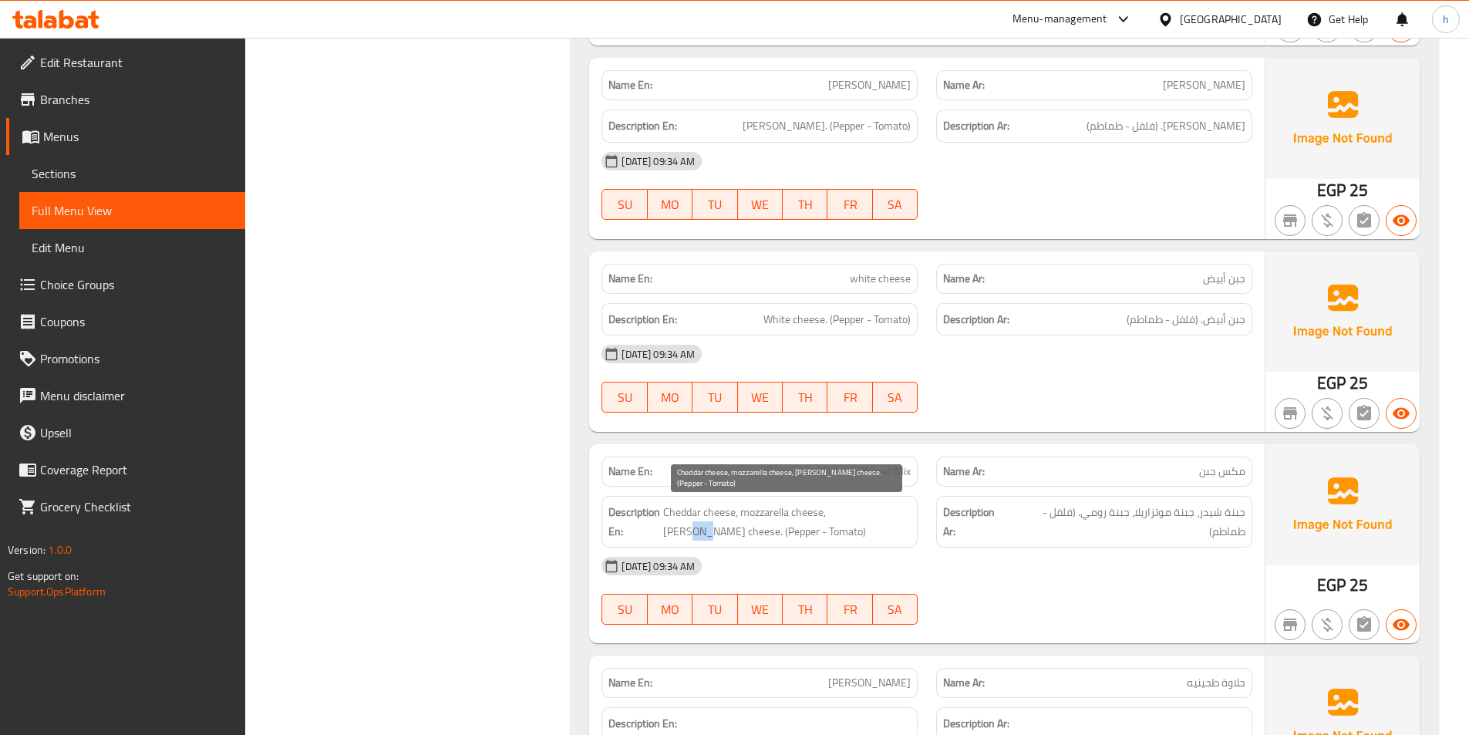
click at [873, 521] on span "Cheddar cheese, mozzarella cheese, Romano cheese. (Pepper - Tomato)" at bounding box center [786, 522] width 247 height 38
click at [860, 540] on span "Cheddar cheese, mozzarella cheese, Romano cheese. (Pepper - Tomato)" at bounding box center [786, 522] width 247 height 38
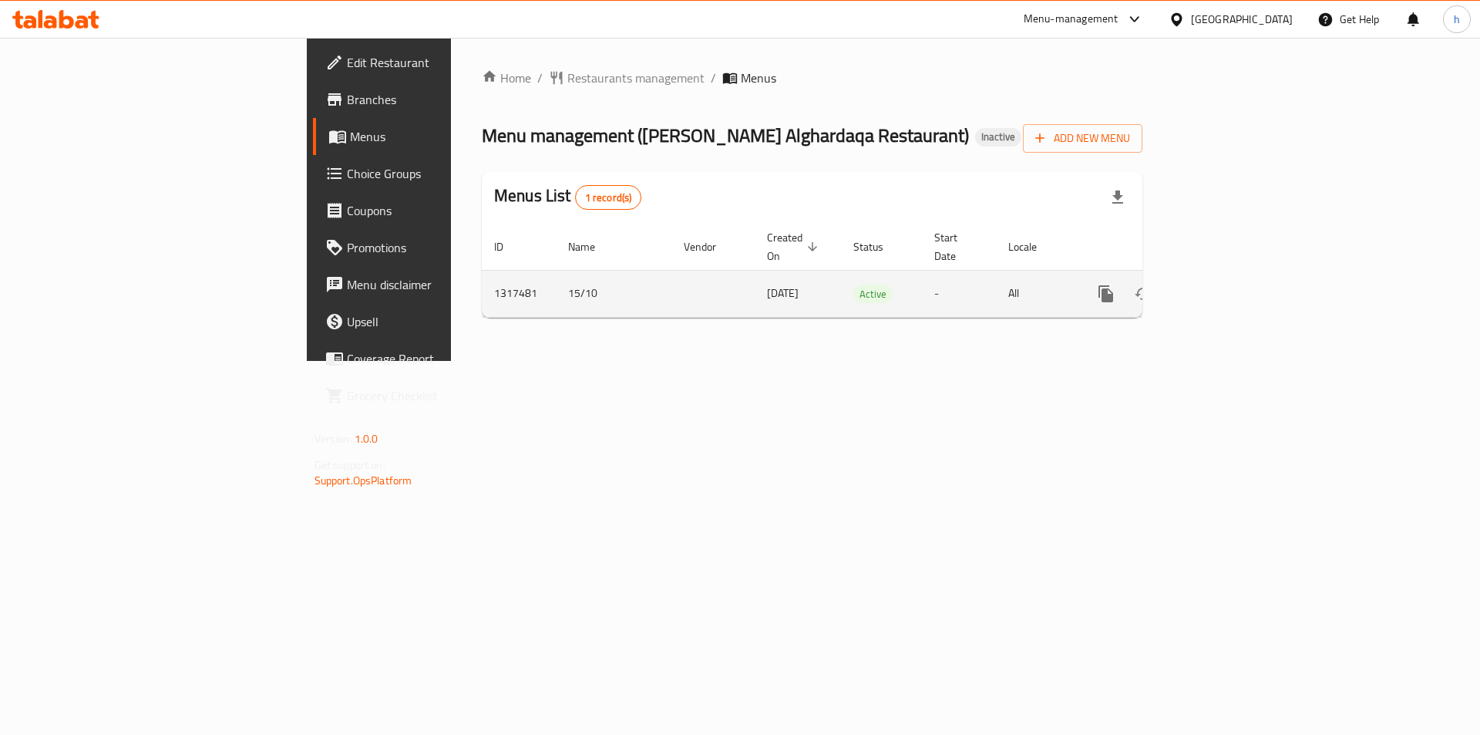
click at [1227, 284] on icon "enhanced table" at bounding box center [1217, 293] width 19 height 19
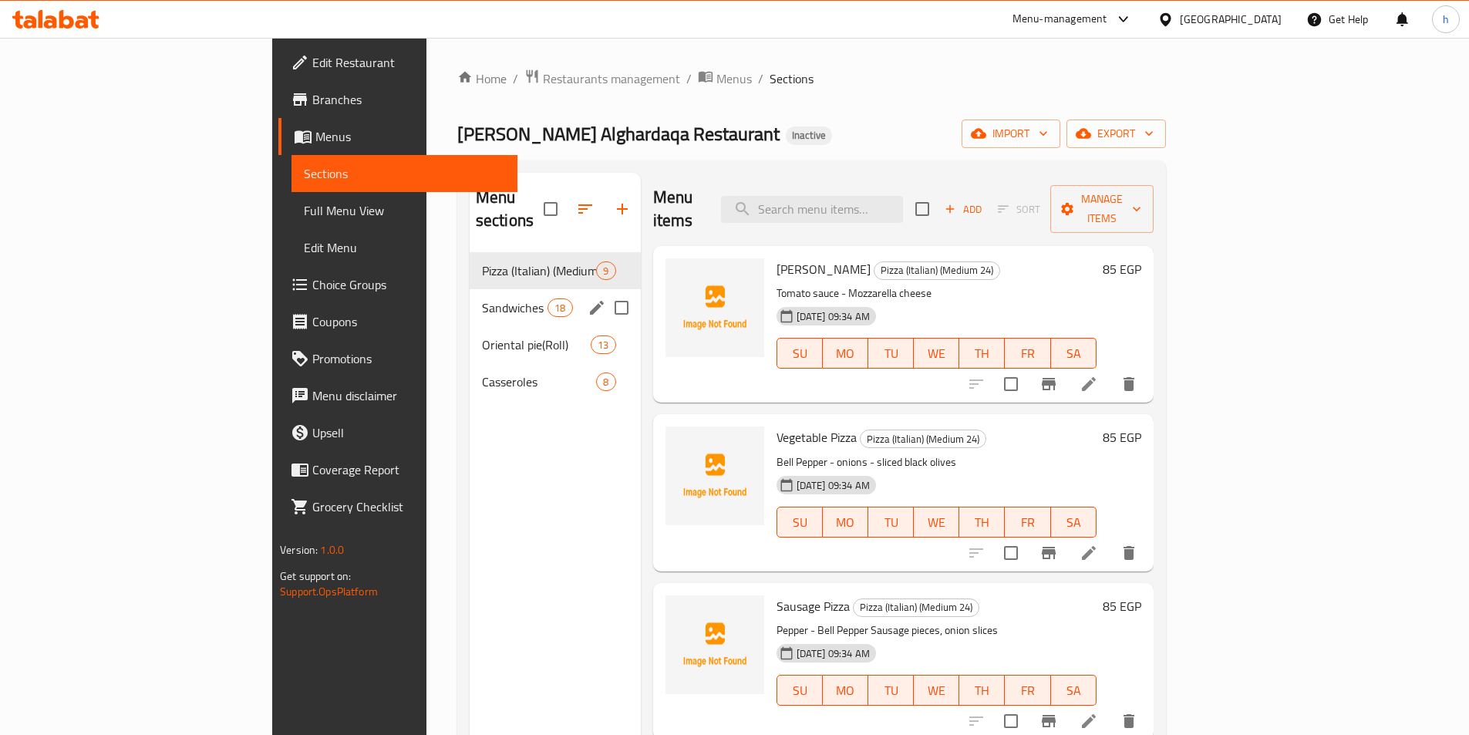
click at [482, 298] on span "Sandwiches (Large Viennese Bread)" at bounding box center [515, 307] width 66 height 19
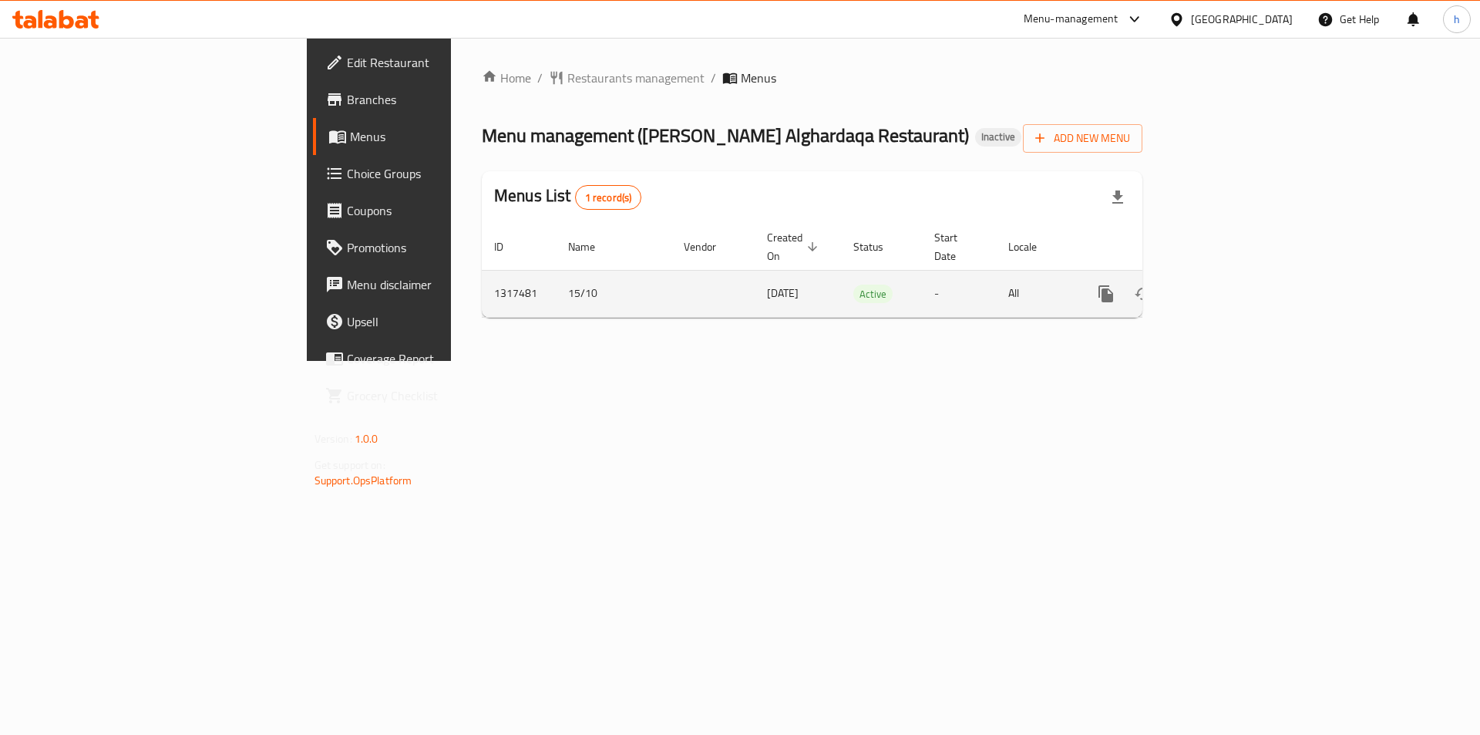
click at [1227, 284] on icon "enhanced table" at bounding box center [1217, 293] width 19 height 19
